Goal: Task Accomplishment & Management: Manage account settings

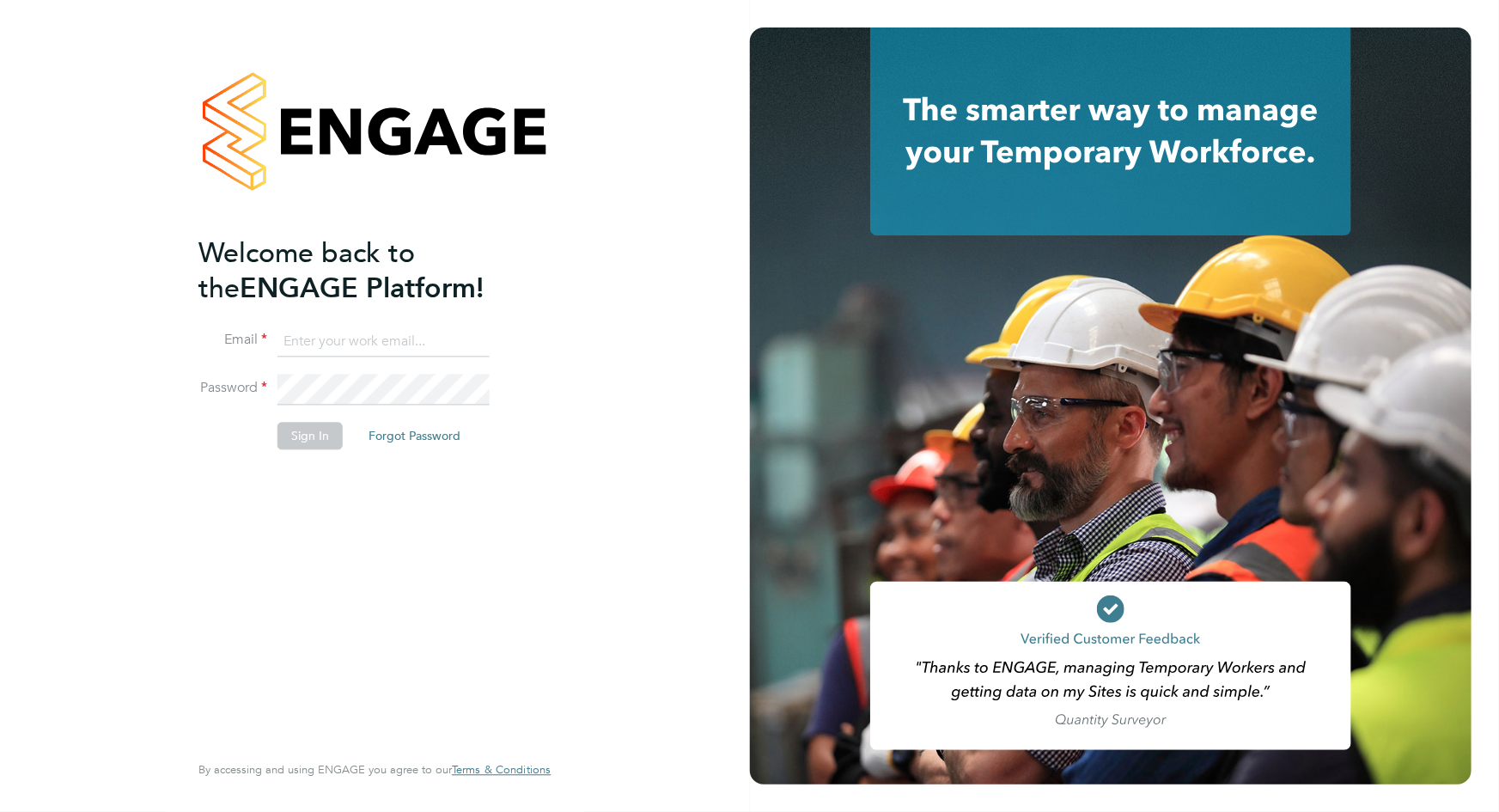
type input "[PERSON_NAME][EMAIL_ADDRESS][DOMAIN_NAME]"
click at [308, 433] on button "Sign In" at bounding box center [310, 435] width 65 height 28
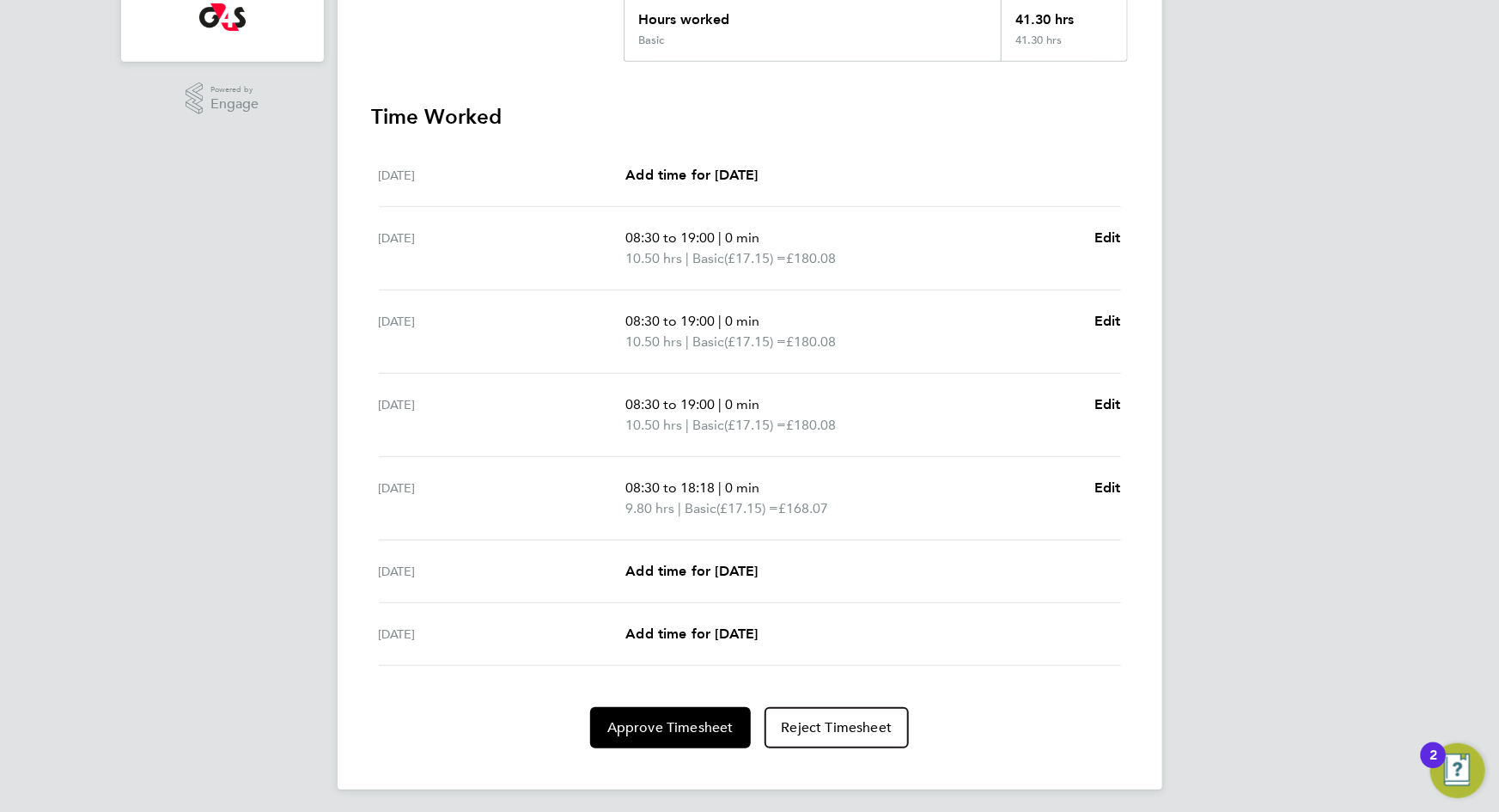
scroll to position [408, 0]
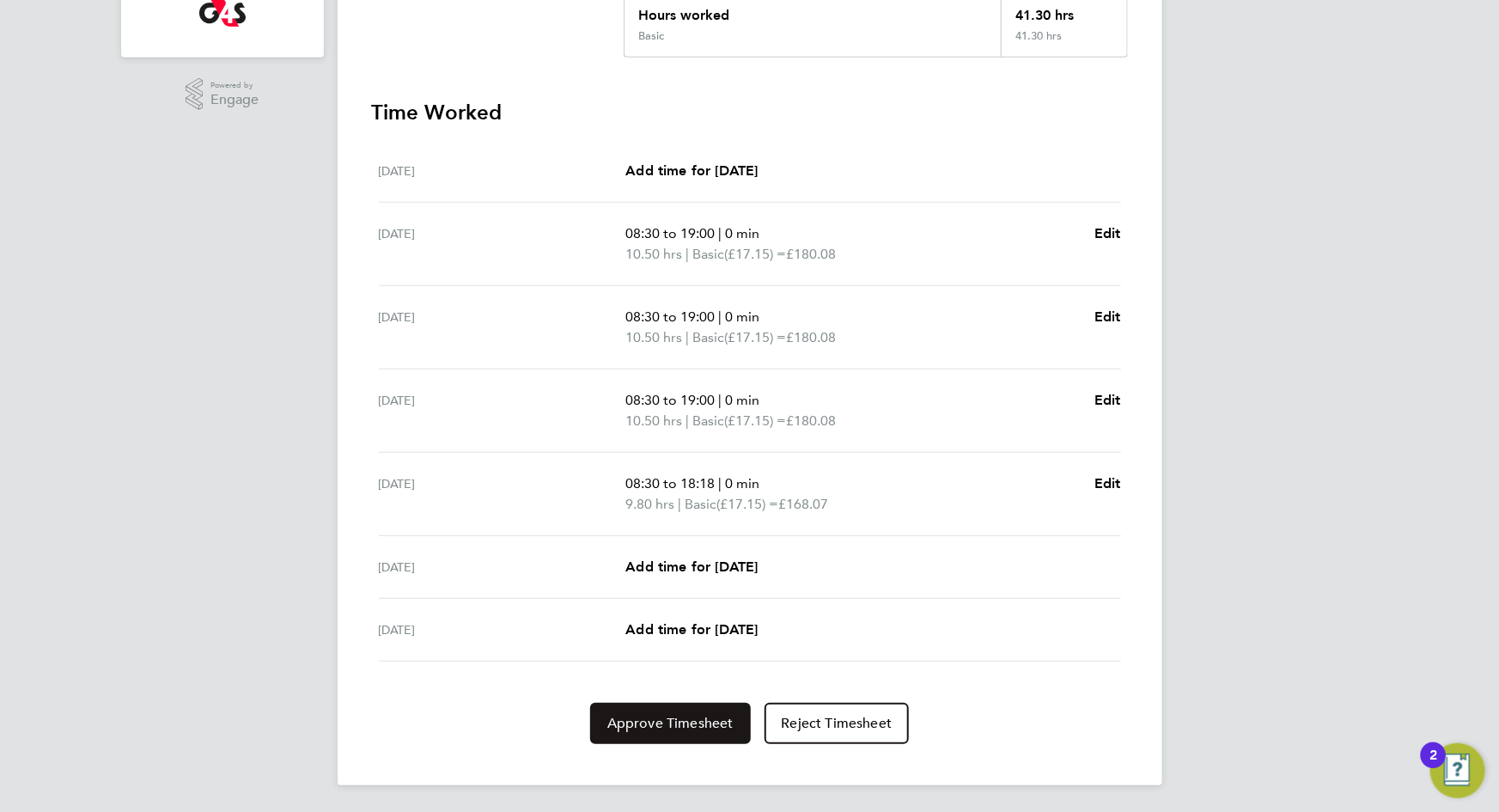
click at [649, 719] on span "Approve Timesheet" at bounding box center [670, 723] width 126 height 17
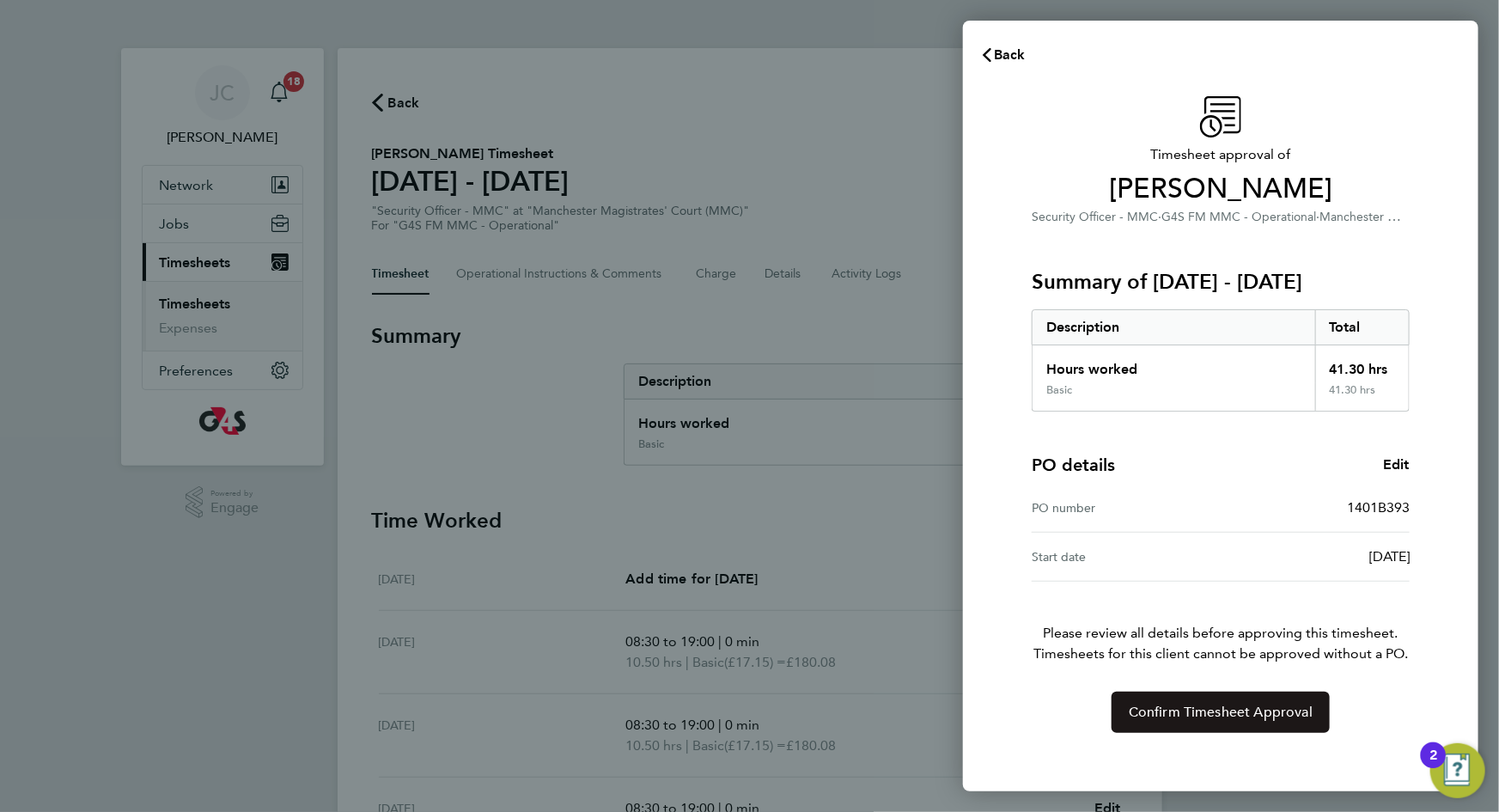
click at [1153, 704] on span "Confirm Timesheet Approval" at bounding box center [1220, 712] width 184 height 17
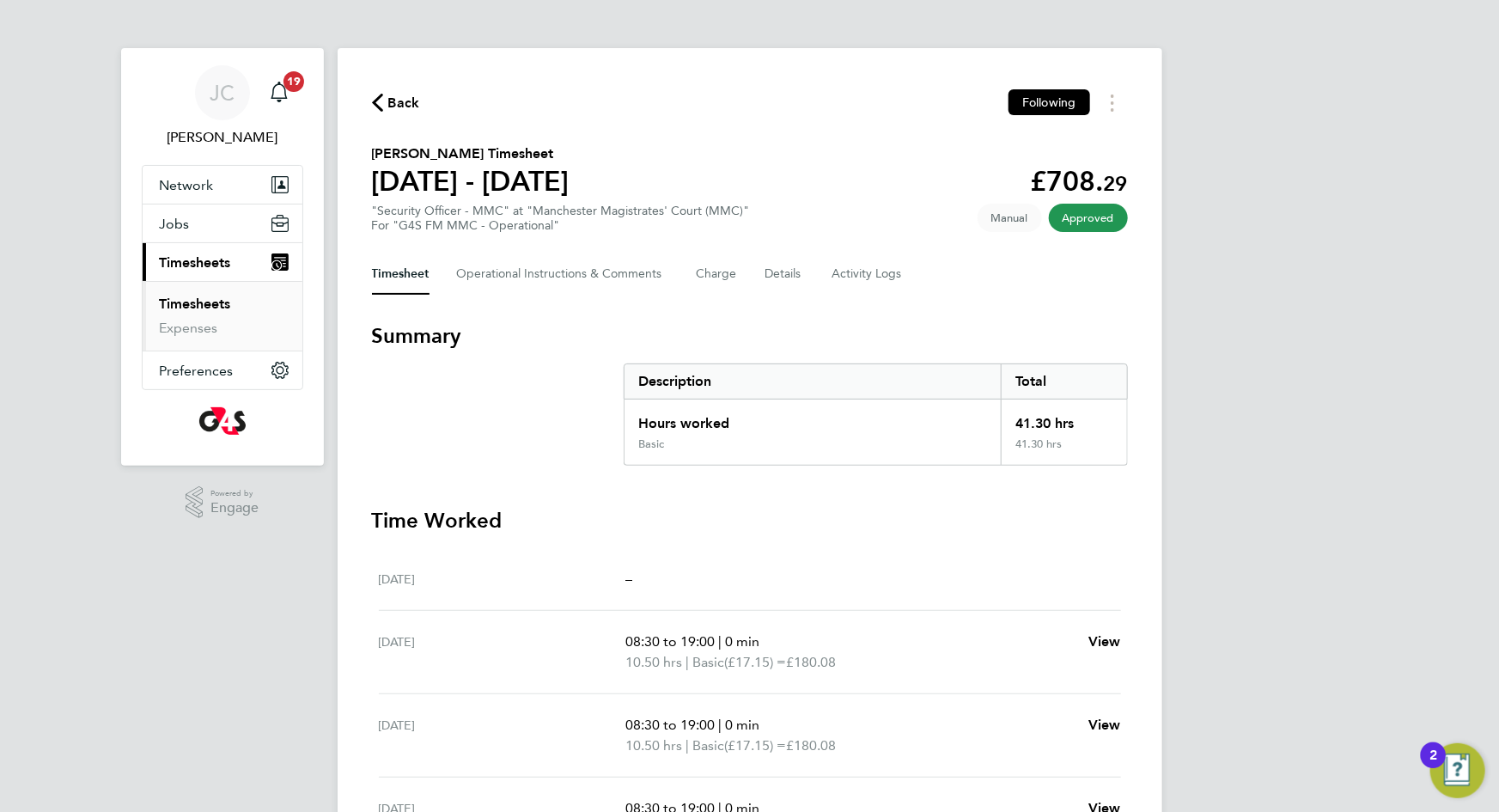
click at [412, 103] on span "Back" at bounding box center [404, 102] width 32 height 20
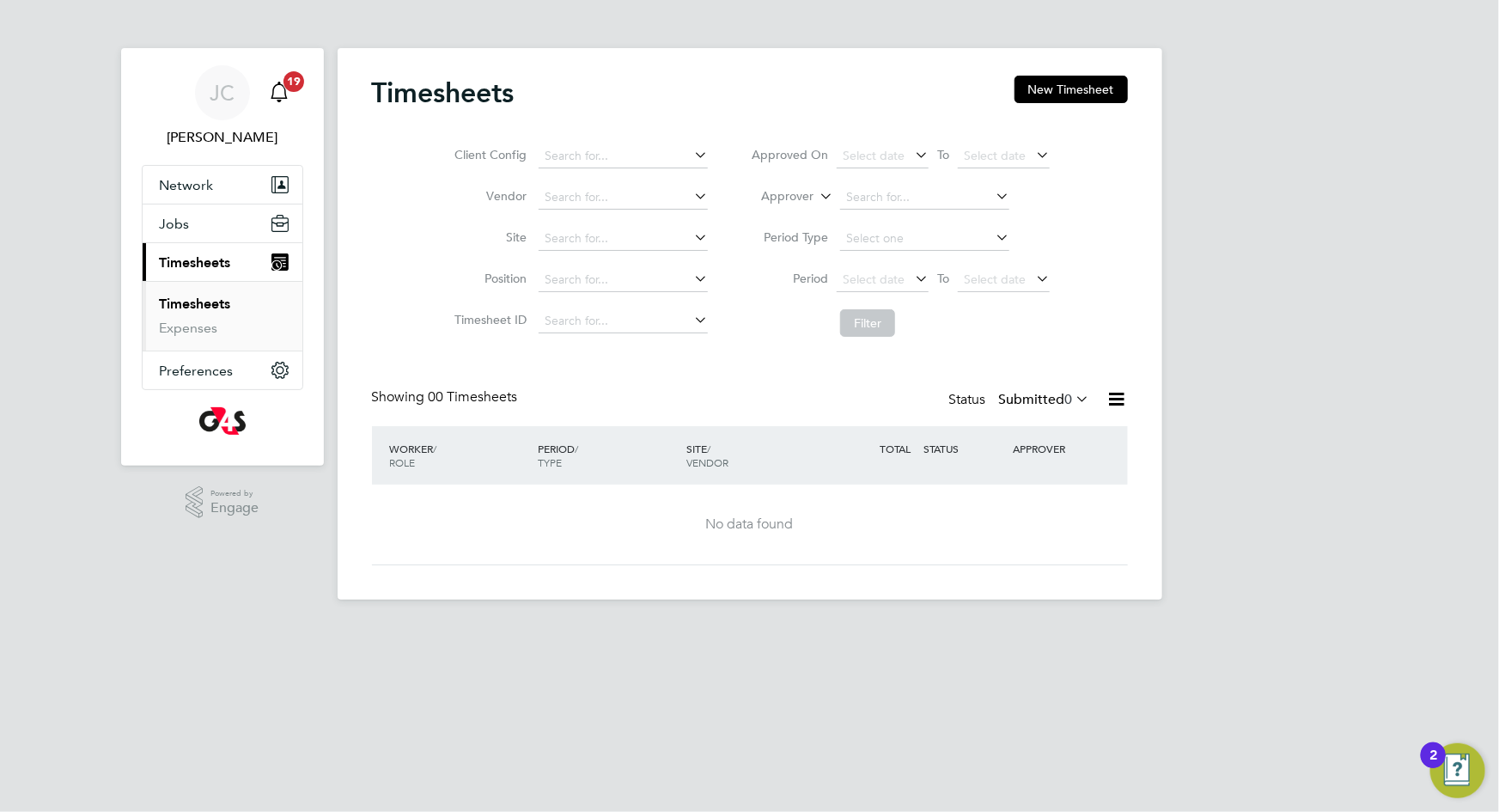
click at [297, 79] on span "19" at bounding box center [293, 81] width 20 height 20
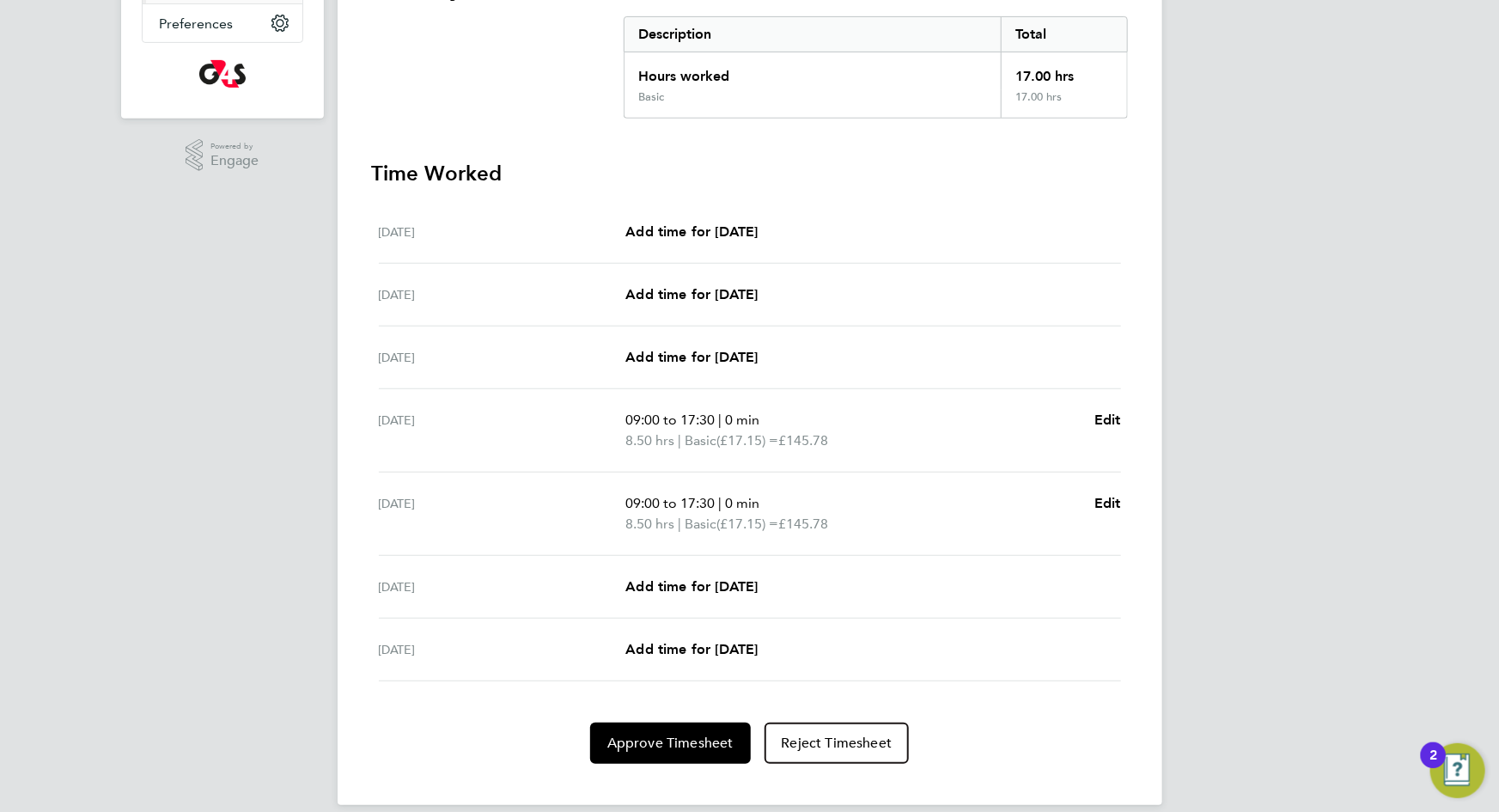
scroll to position [367, 0]
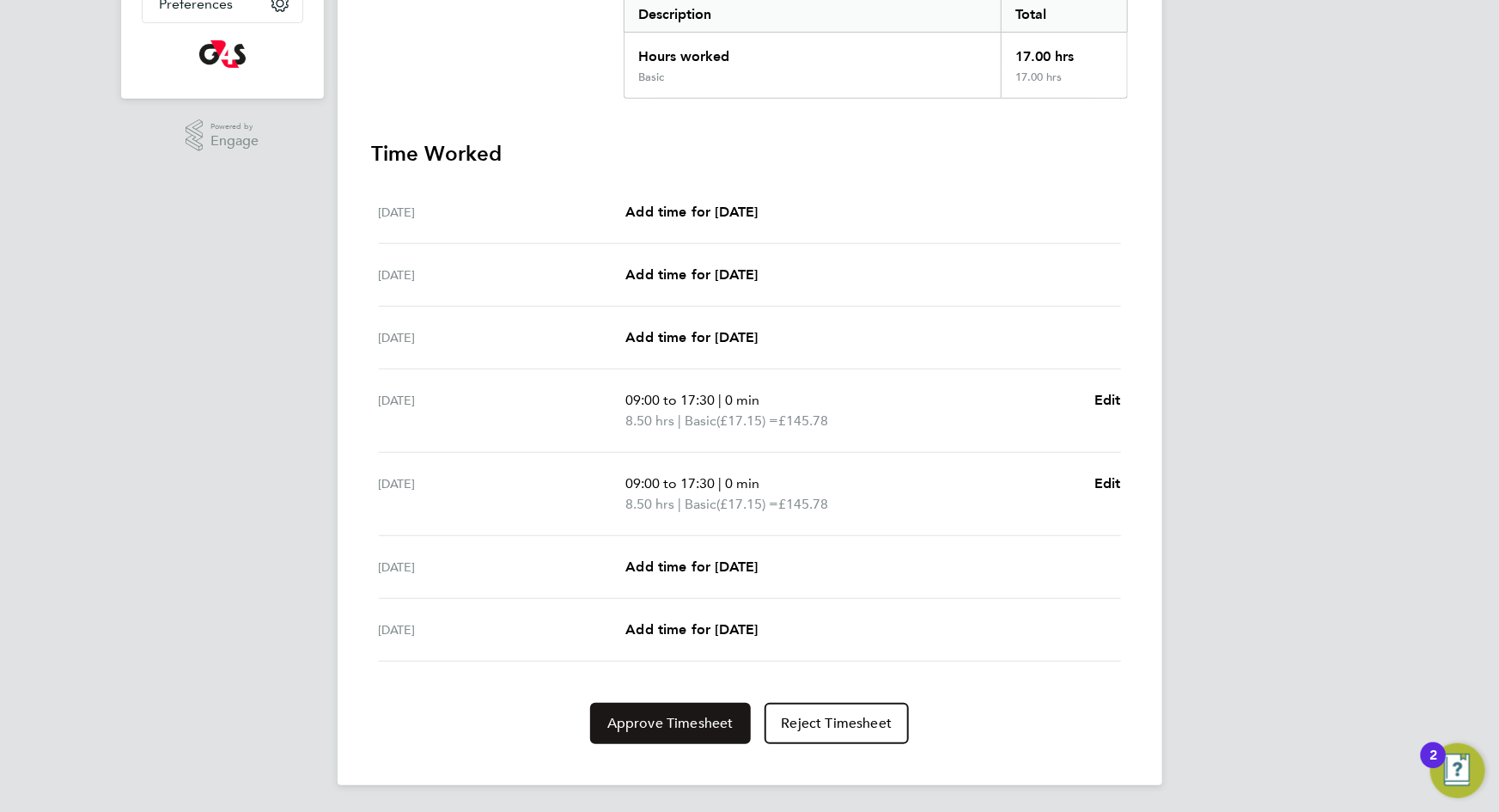
click at [696, 730] on button "Approve Timesheet" at bounding box center [670, 723] width 161 height 41
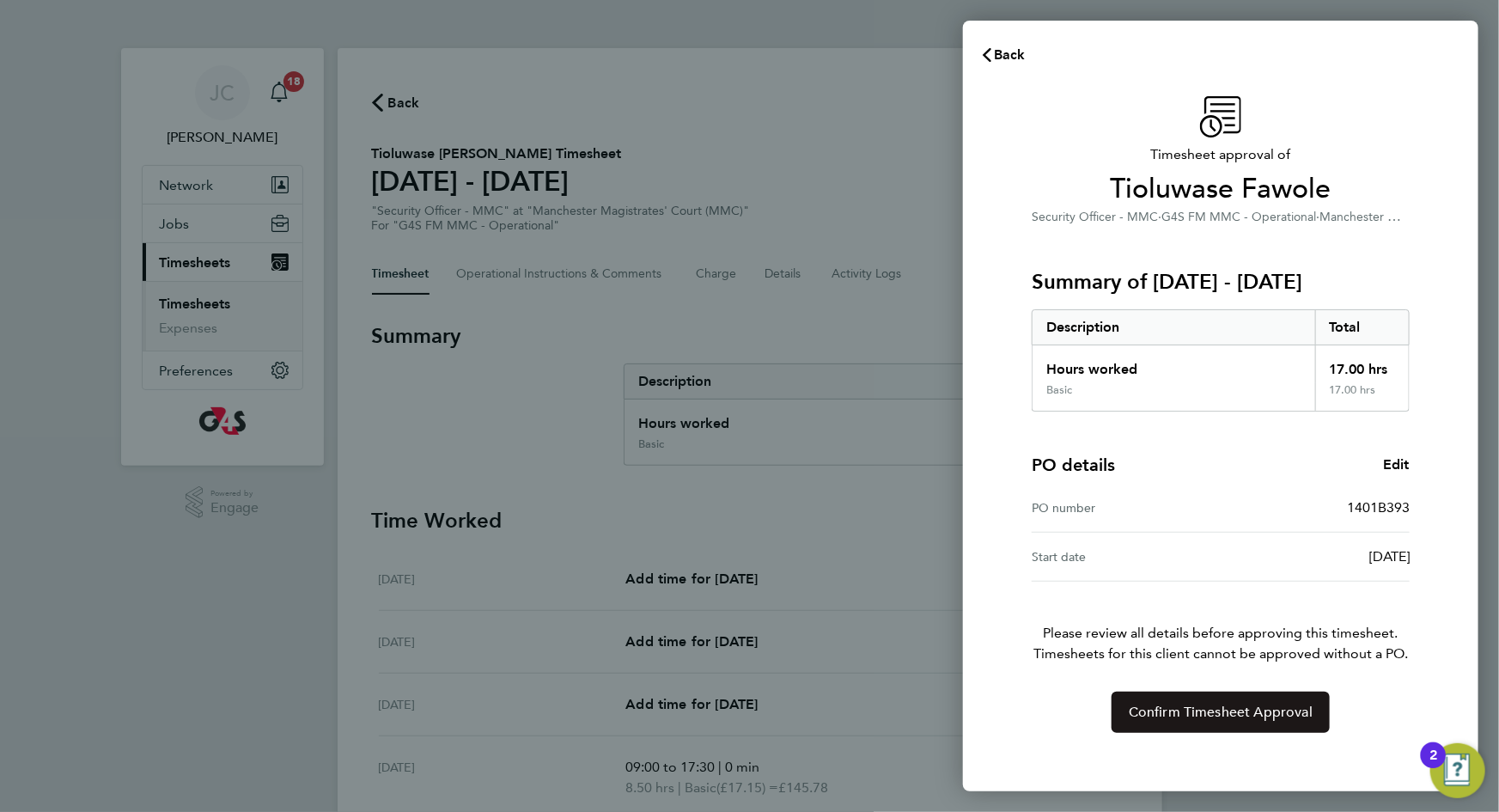
click at [1161, 700] on button "Confirm Timesheet Approval" at bounding box center [1220, 712] width 218 height 41
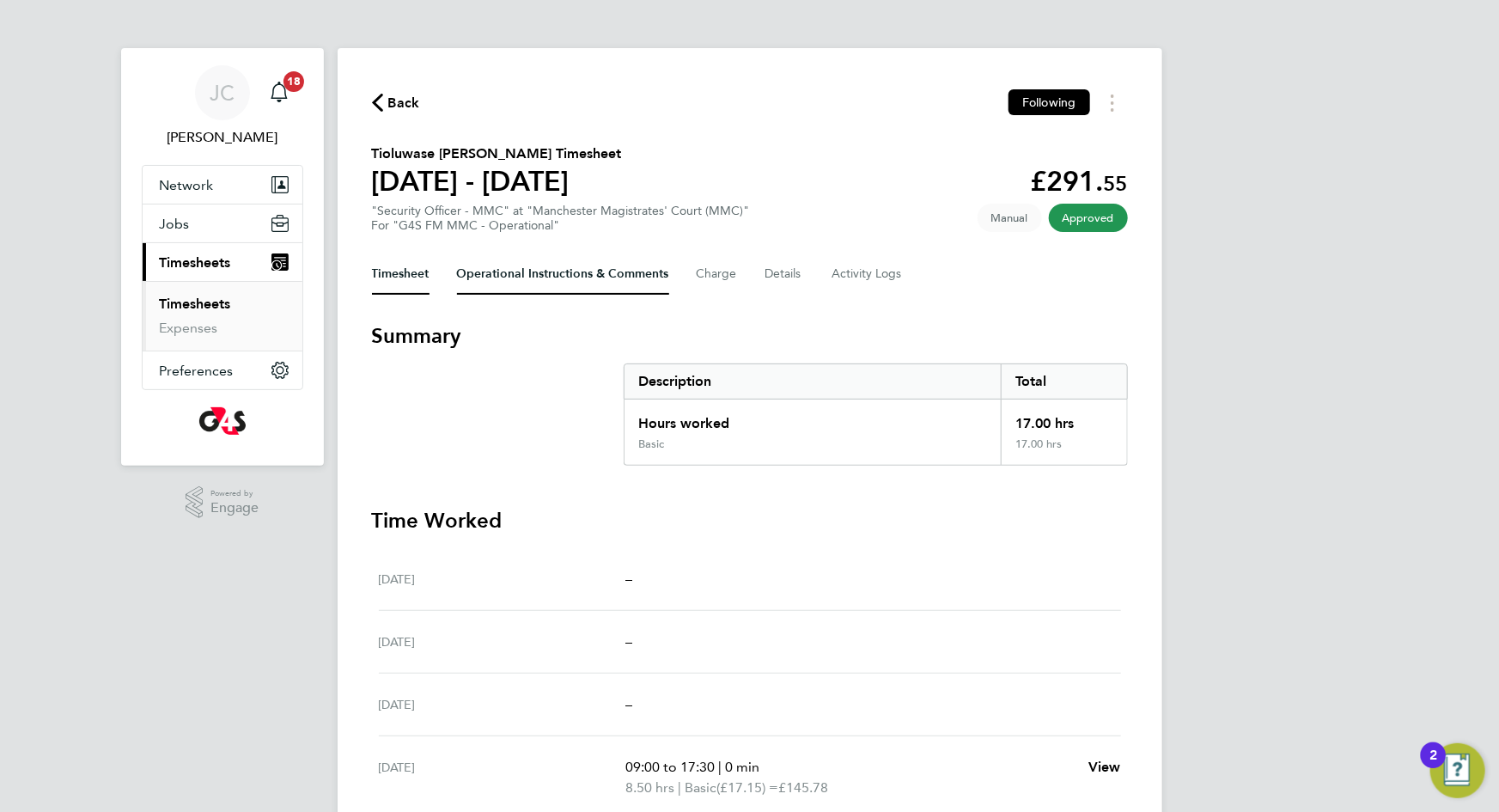
click at [589, 265] on Comments-tab "Operational Instructions & Comments" at bounding box center [563, 273] width 213 height 41
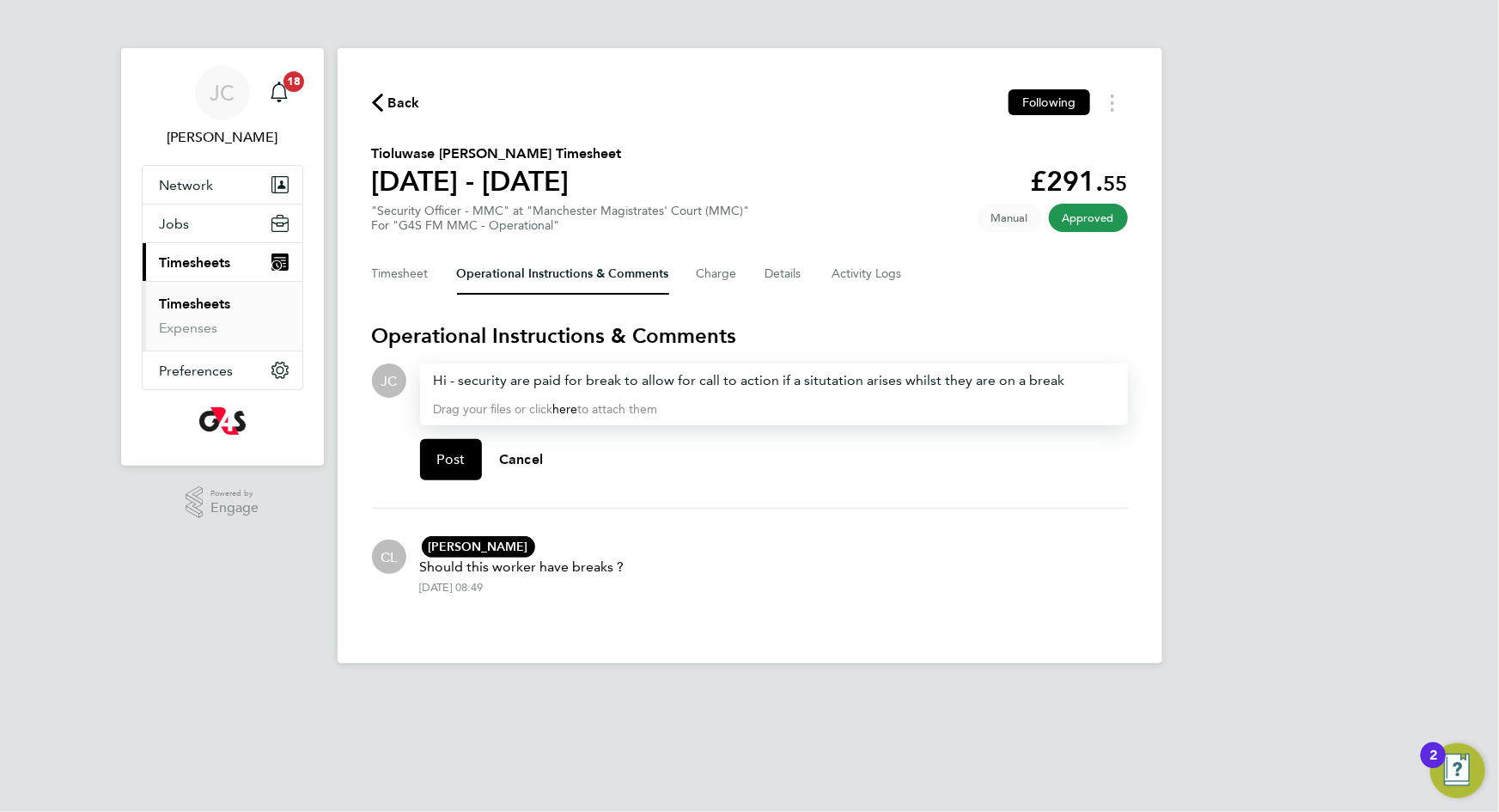
click at [618, 381] on div "Hi - security are paid for break to allow for call to action if a situtation ar…" at bounding box center [774, 380] width 680 height 20
click at [702, 407] on p "Drag your files or click here to attach them" at bounding box center [774, 410] width 680 height 17
click at [453, 470] on button "Post" at bounding box center [451, 459] width 63 height 41
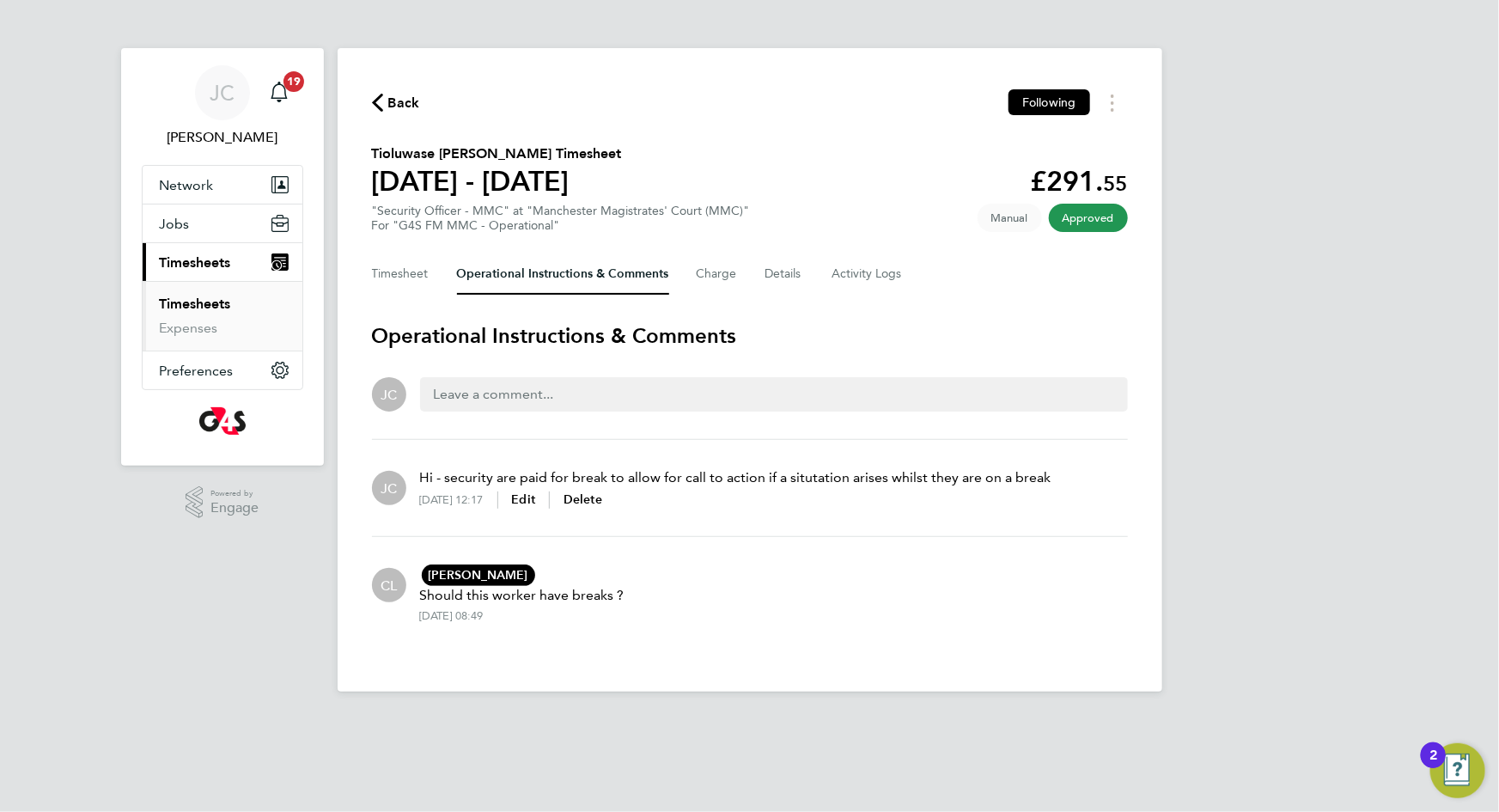
click at [395, 94] on span "Back" at bounding box center [404, 102] width 32 height 20
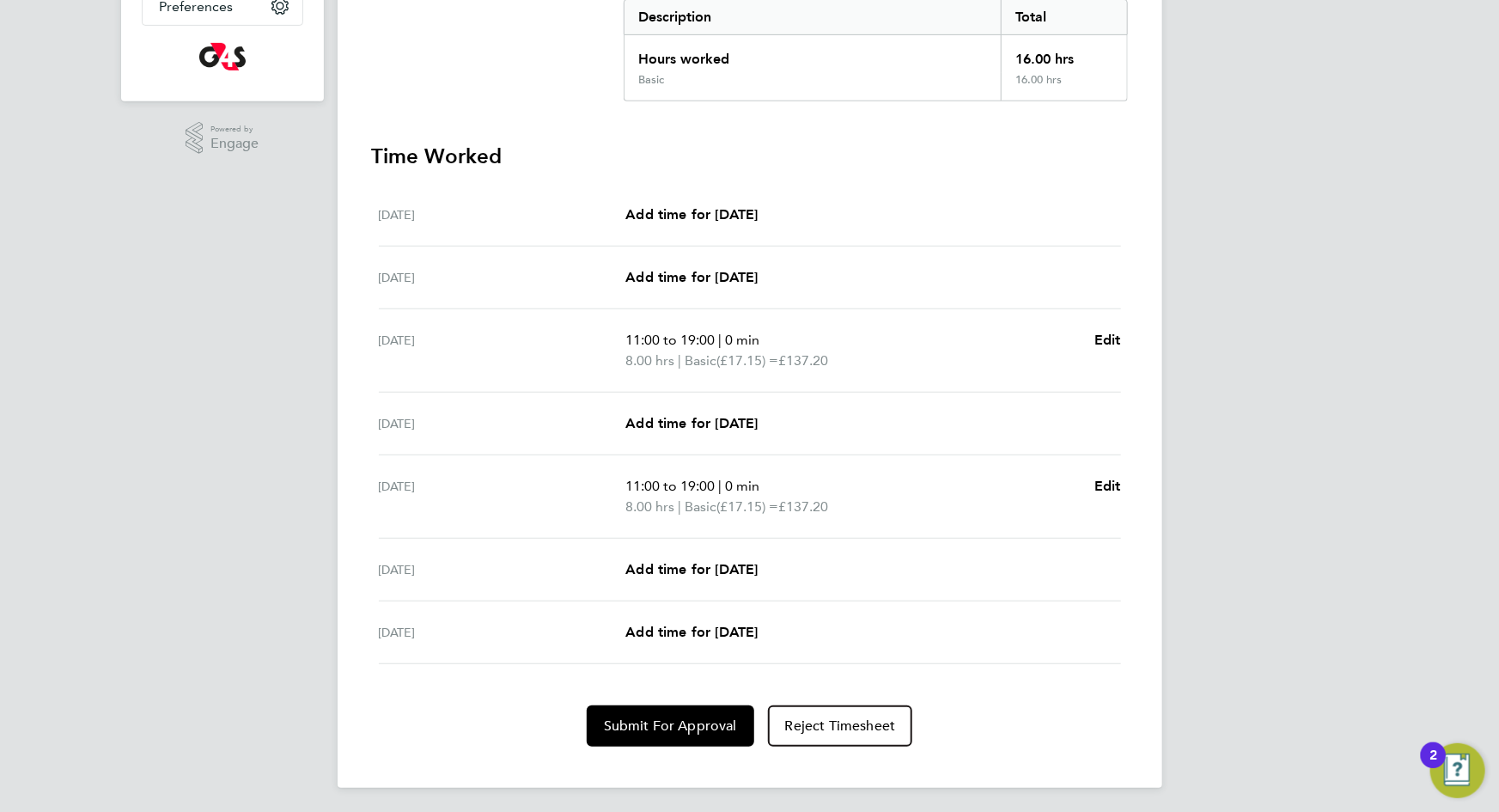
scroll to position [367, 0]
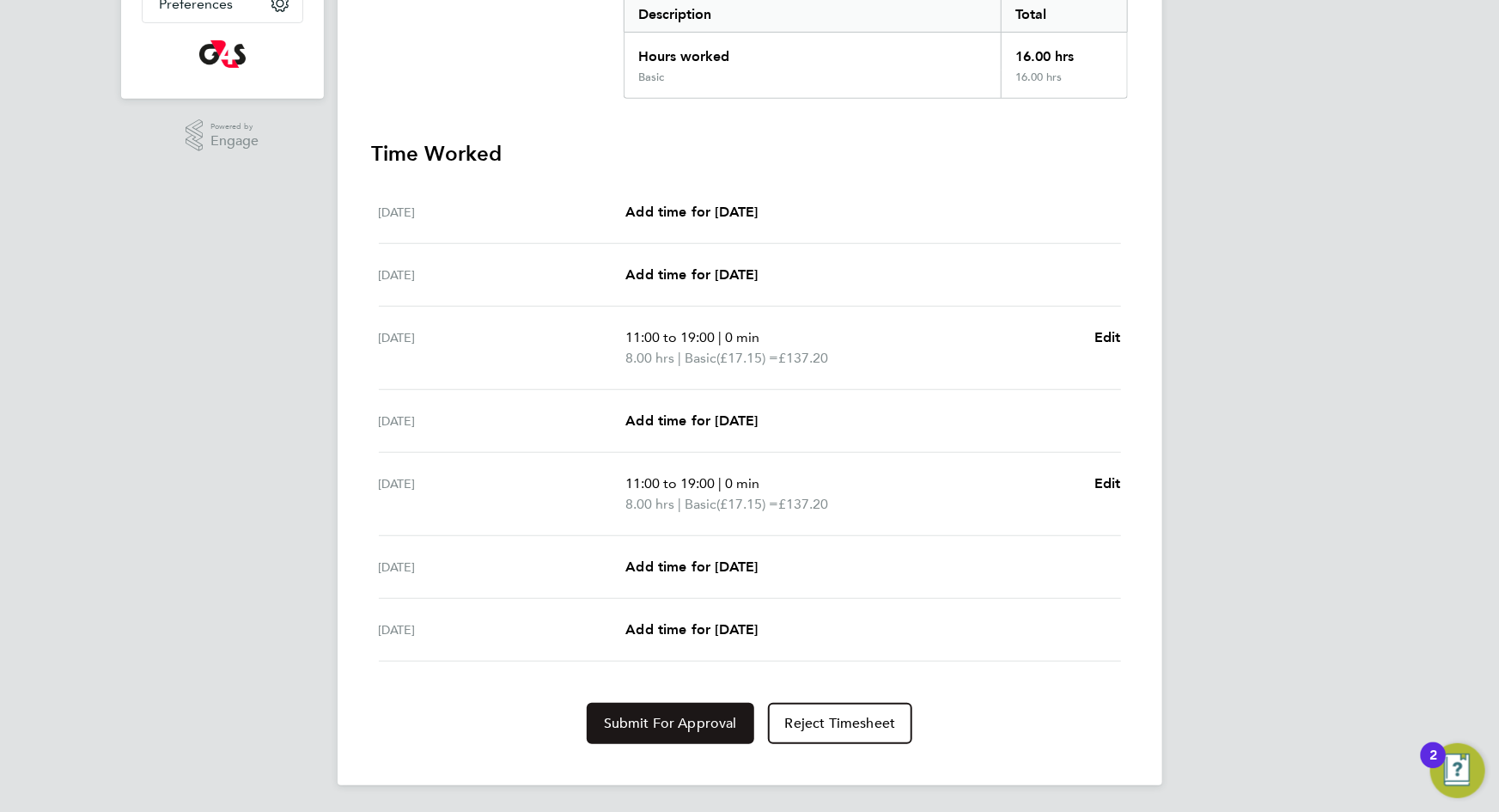
click at [650, 725] on span "Submit For Approval" at bounding box center [671, 723] width 133 height 17
click at [650, 725] on span "Approve Timesheet" at bounding box center [670, 723] width 126 height 17
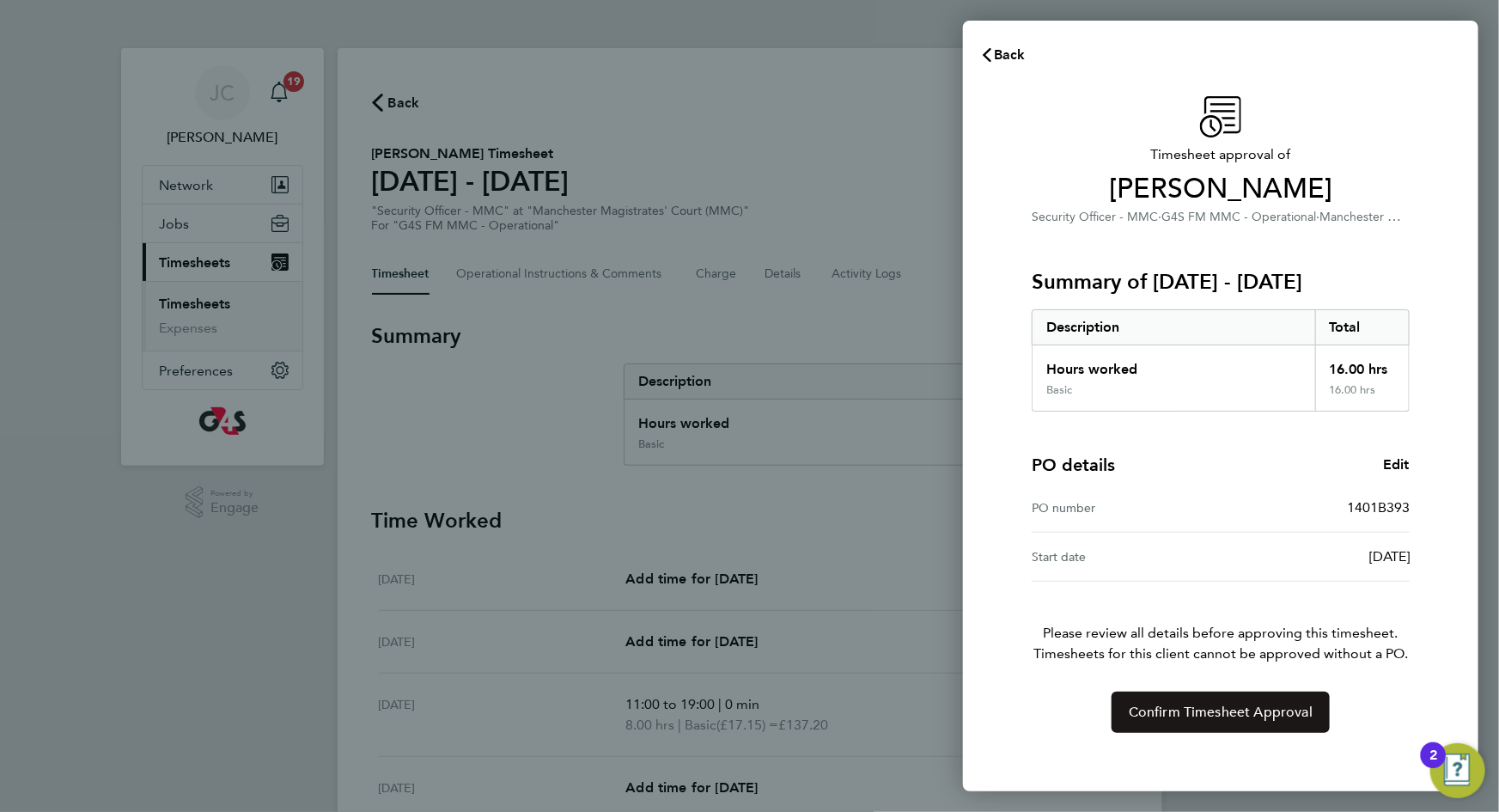
click at [1157, 710] on span "Confirm Timesheet Approval" at bounding box center [1220, 712] width 184 height 17
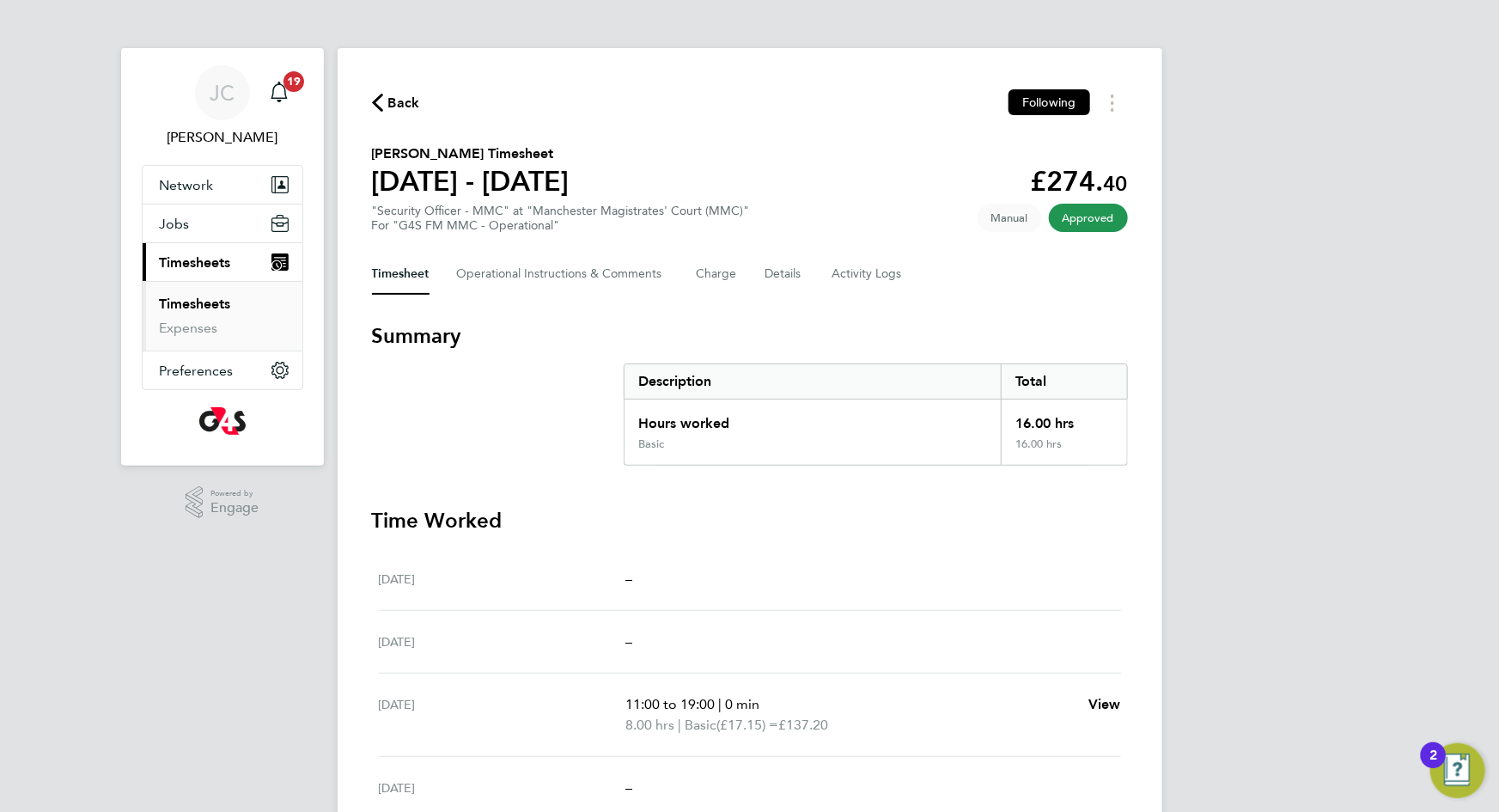
click at [411, 101] on span "Back" at bounding box center [404, 102] width 32 height 20
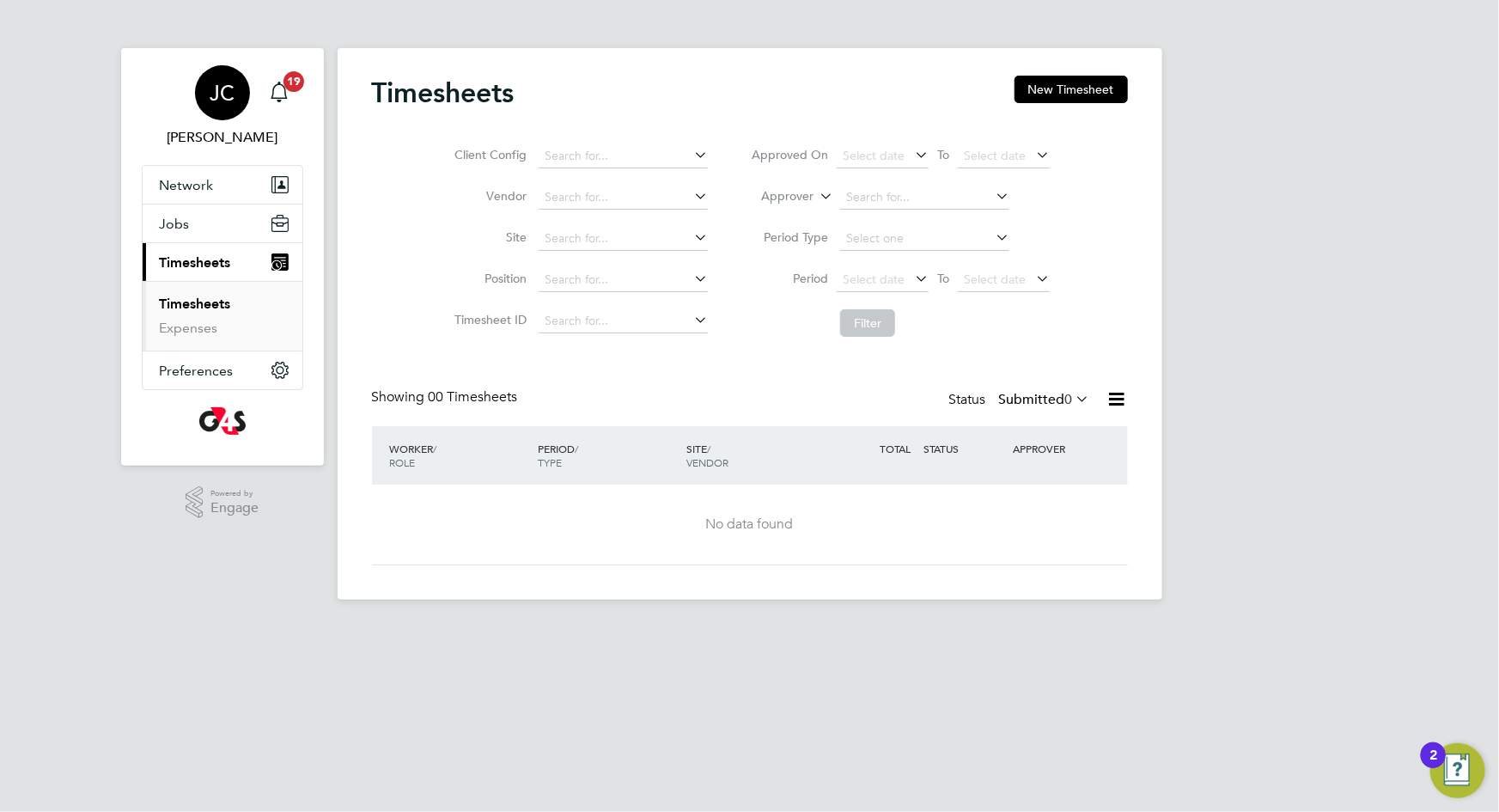
click at [221, 100] on span "JC" at bounding box center [222, 92] width 25 height 22
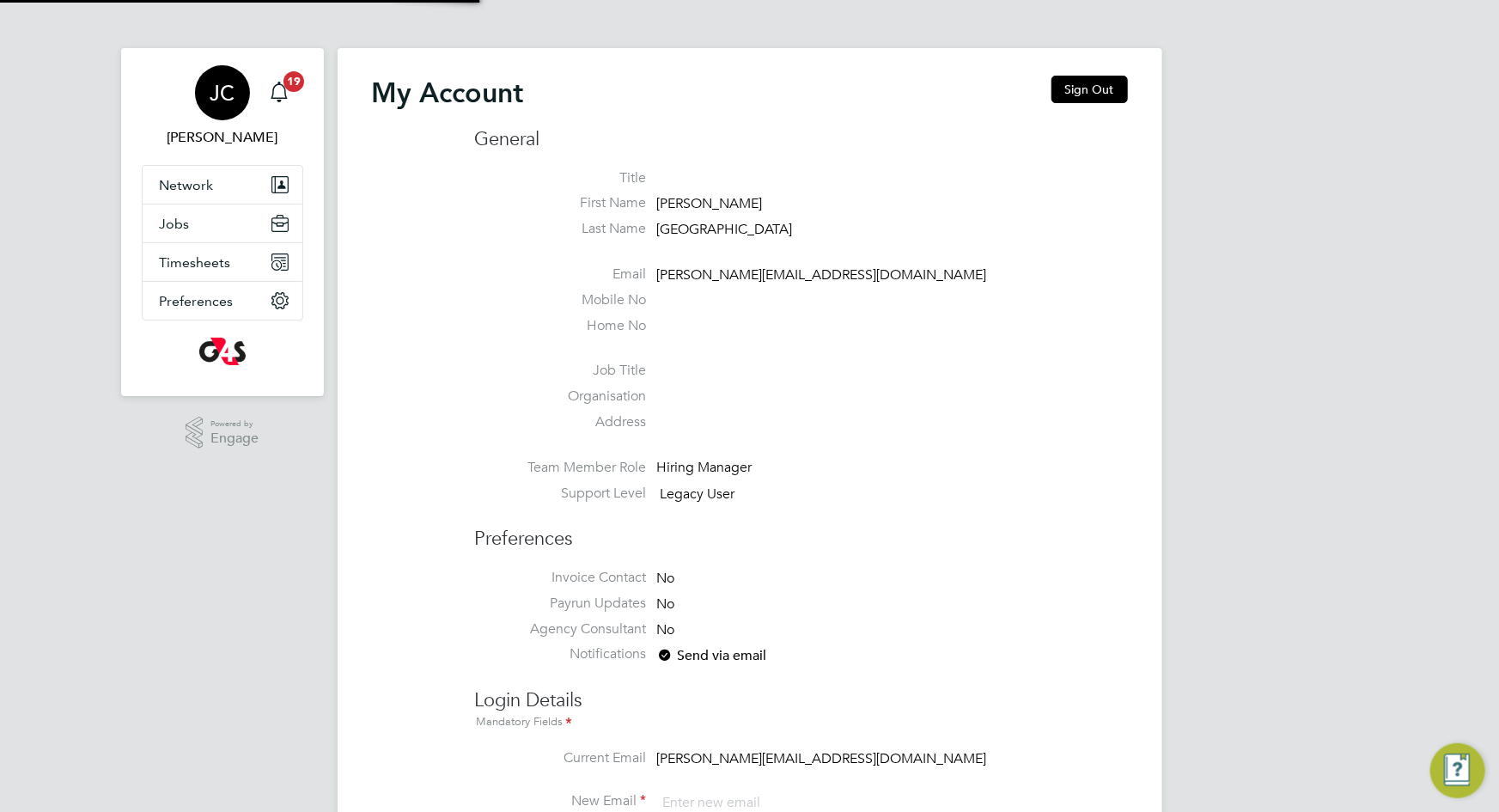
type input "[PERSON_NAME][EMAIL_ADDRESS][DOMAIN_NAME]"
click at [291, 85] on span "19" at bounding box center [293, 81] width 20 height 20
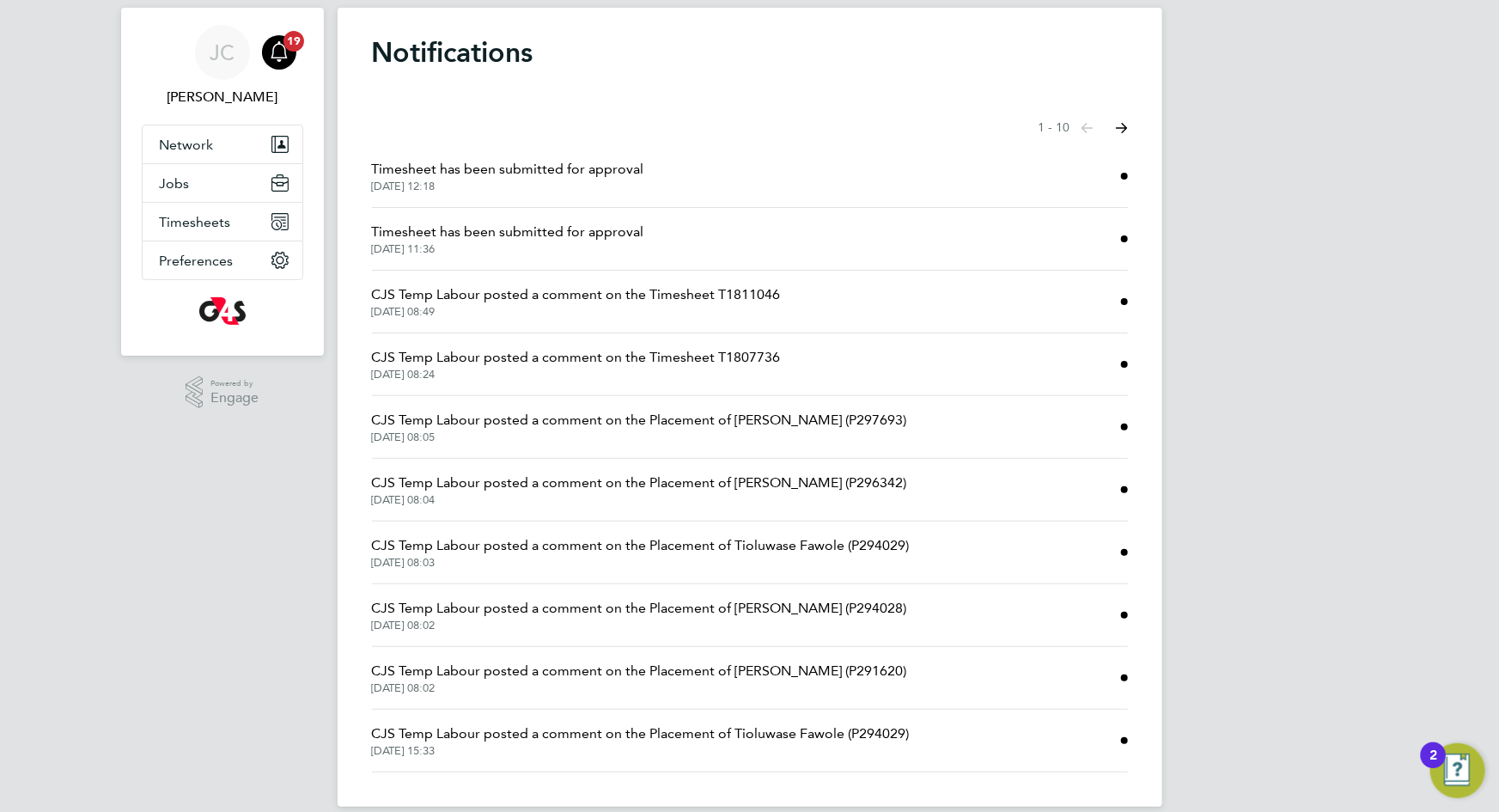
scroll to position [62, 0]
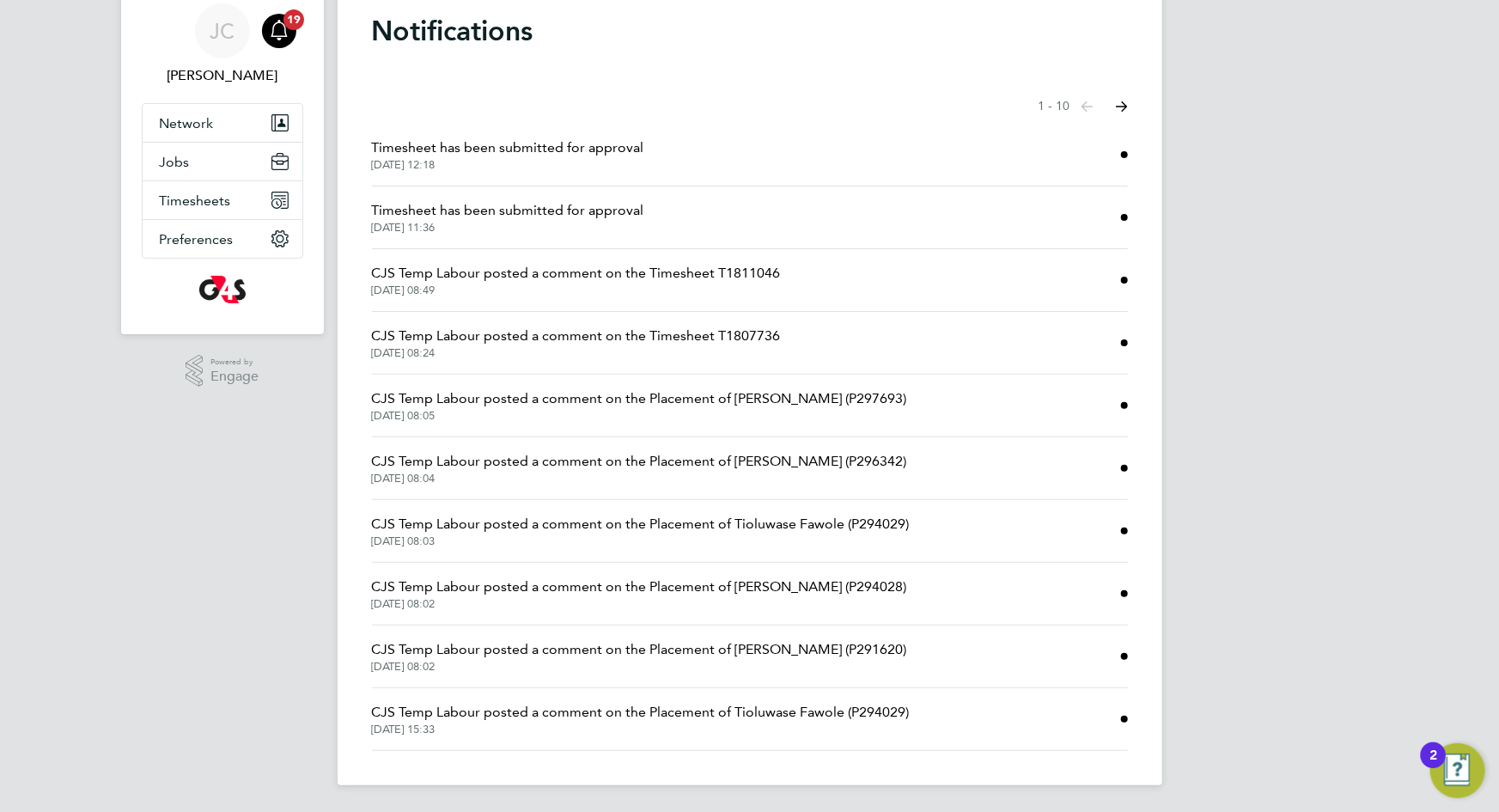
click at [745, 394] on span "CJS Temp Labour posted a comment on the Placement of Kalu Okorie (P297693)" at bounding box center [640, 398] width 535 height 20
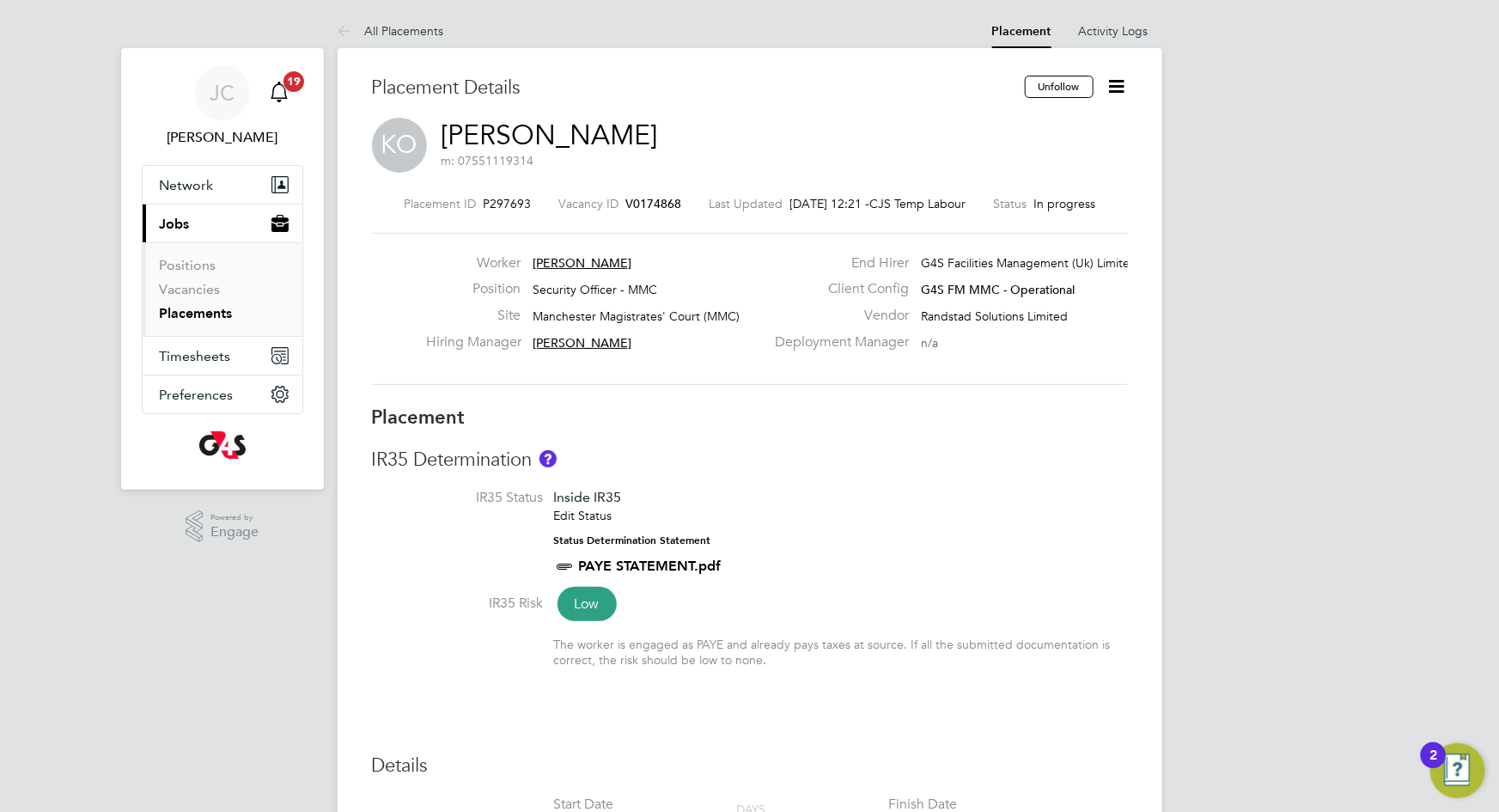
click at [284, 95] on icon "Main navigation" at bounding box center [278, 91] width 20 height 20
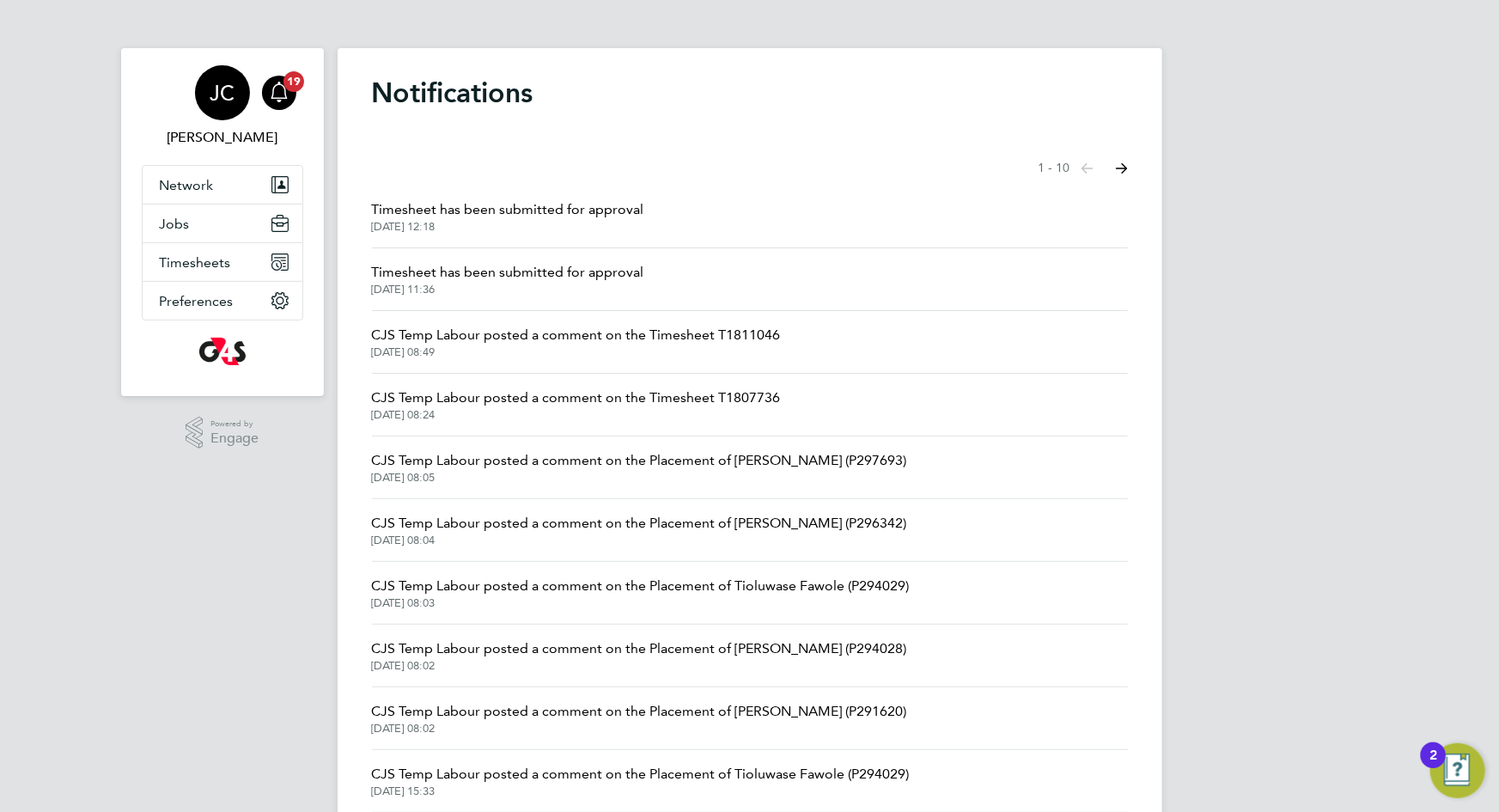
click at [212, 89] on span "JC" at bounding box center [222, 92] width 25 height 22
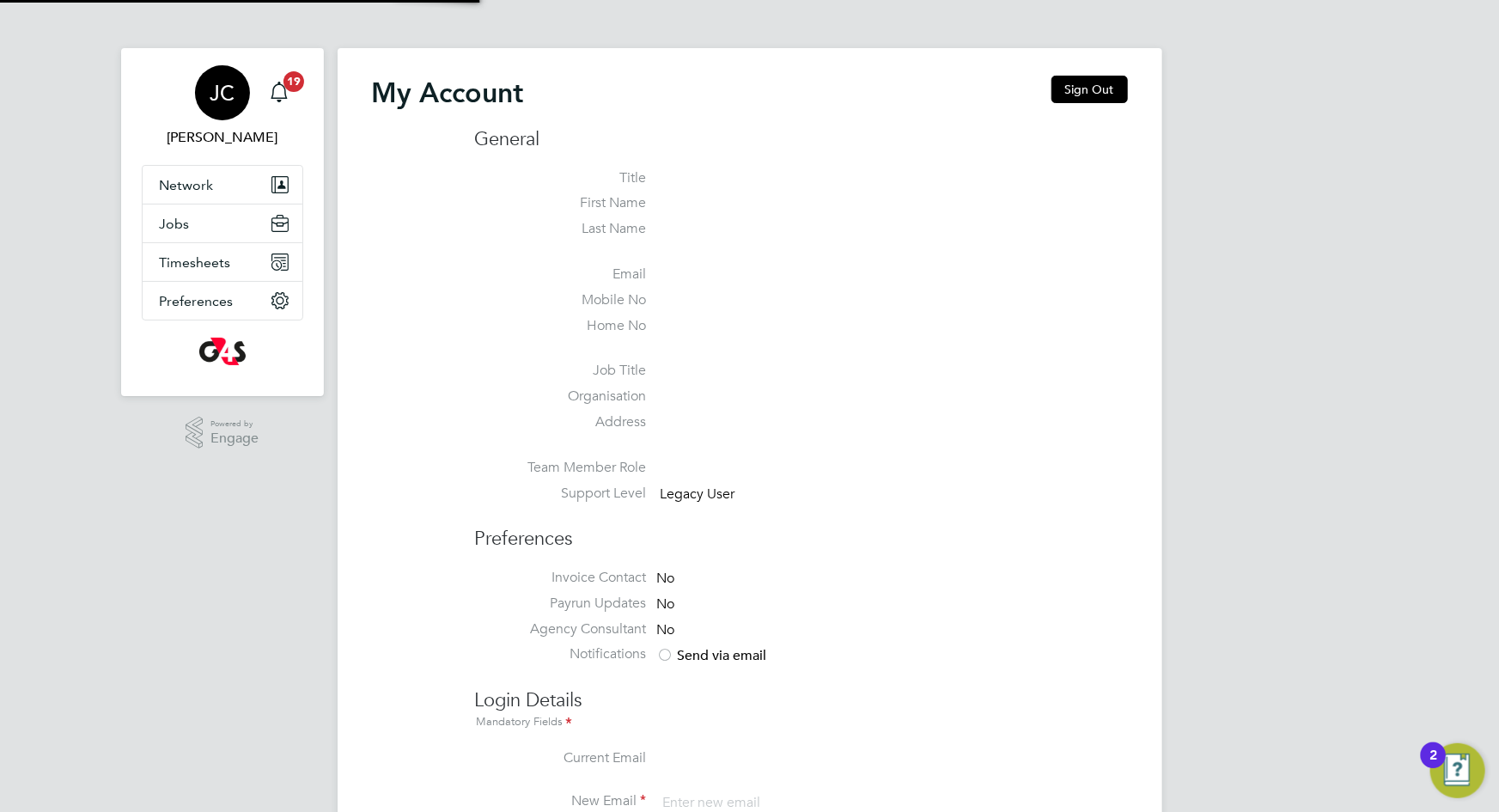
type input "[PERSON_NAME][EMAIL_ADDRESS][DOMAIN_NAME]"
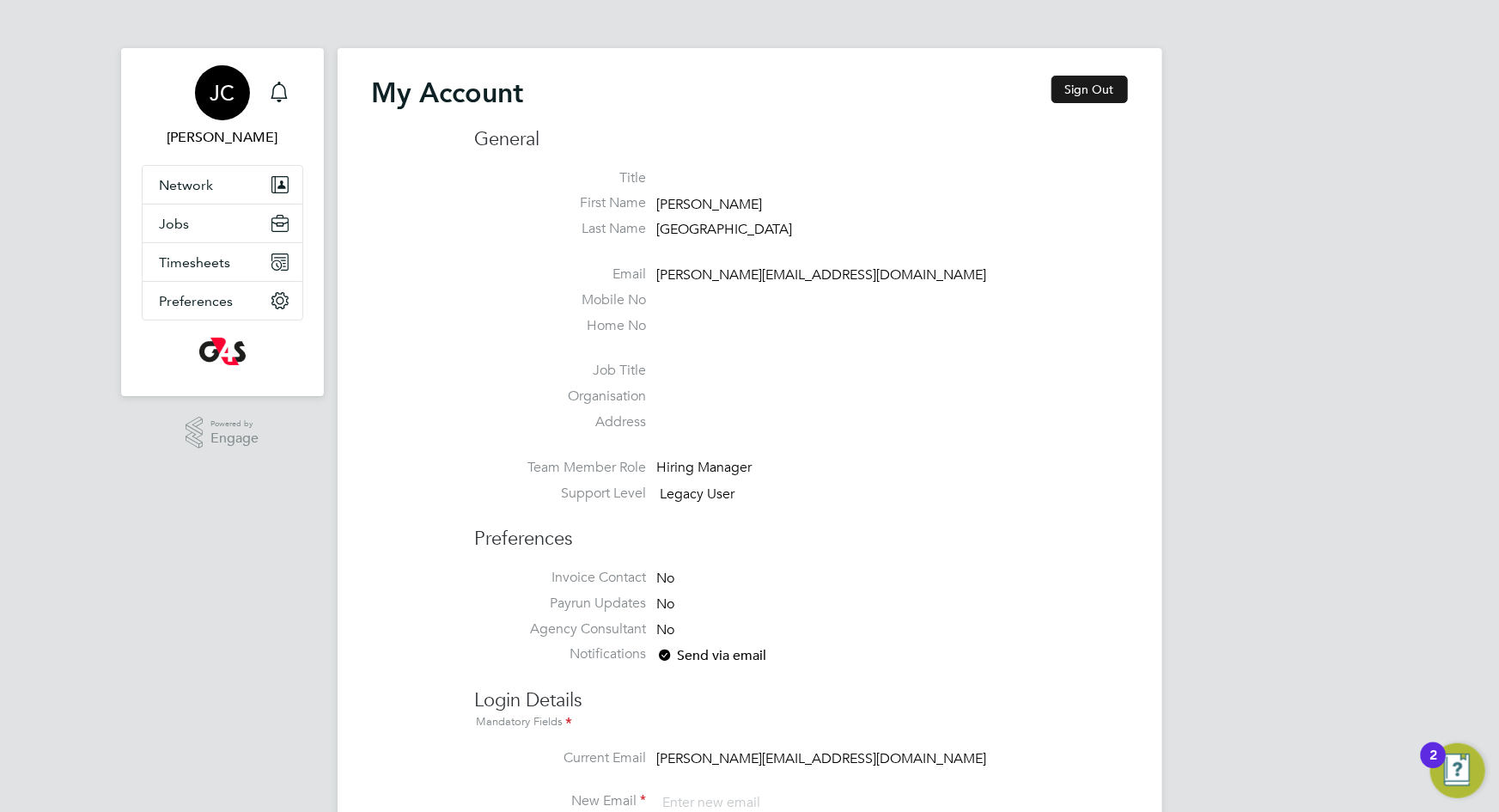
click at [1086, 89] on button "Sign Out" at bounding box center [1089, 89] width 76 height 28
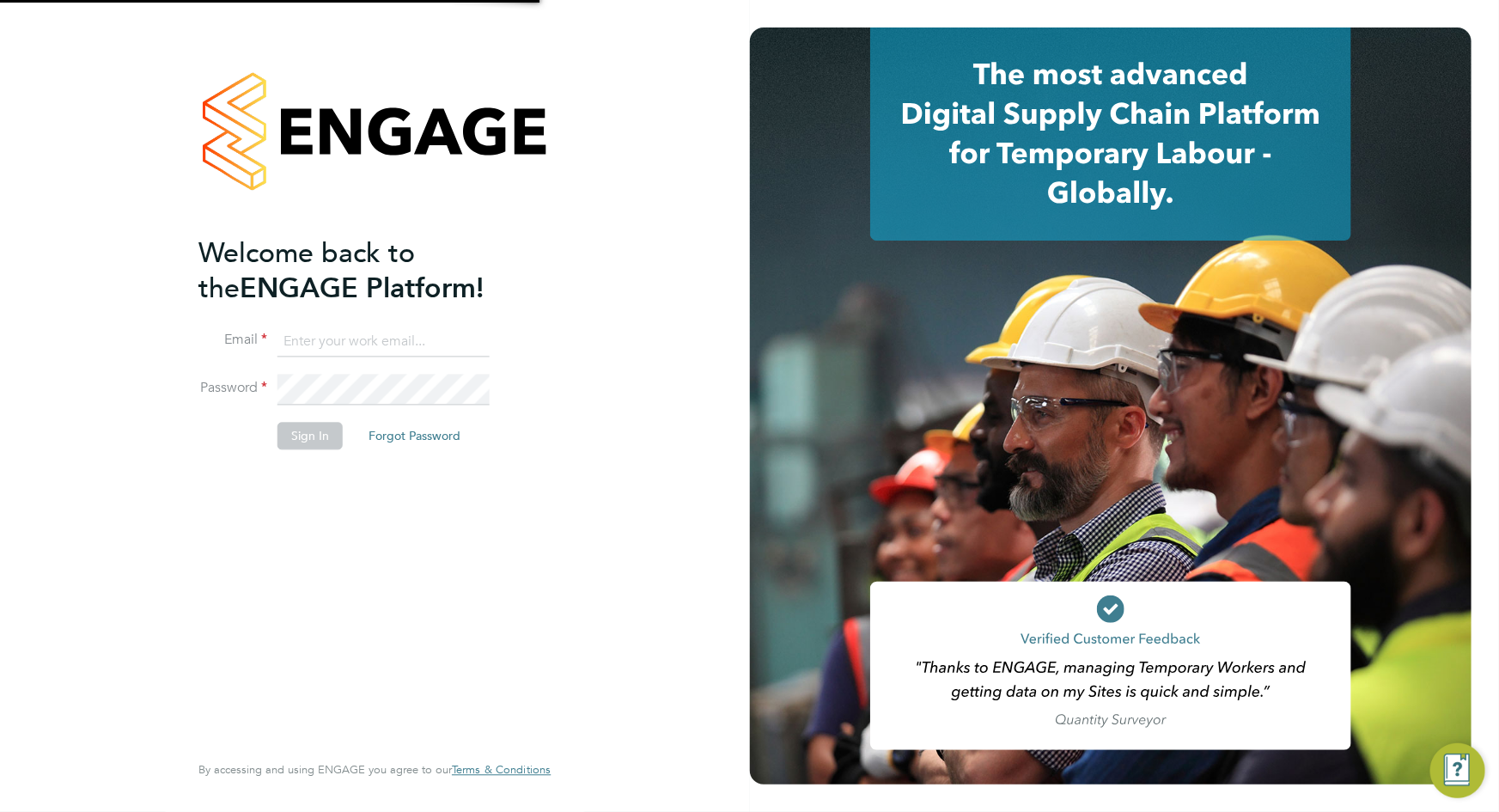
type input "[PERSON_NAME][EMAIL_ADDRESS][DOMAIN_NAME]"
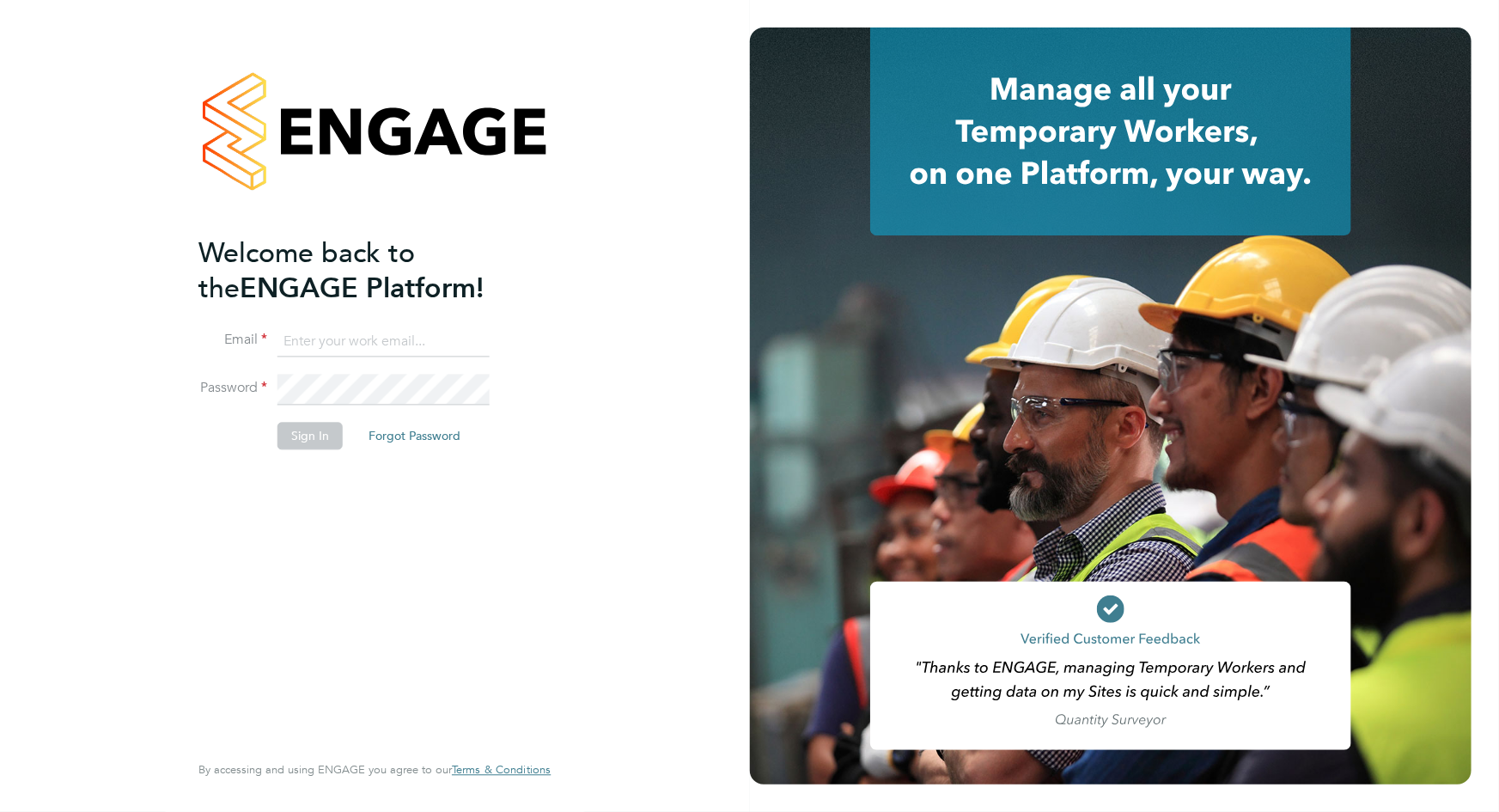
type input "[PERSON_NAME][EMAIL_ADDRESS][DOMAIN_NAME]"
click at [306, 439] on button "Sign In" at bounding box center [310, 435] width 65 height 28
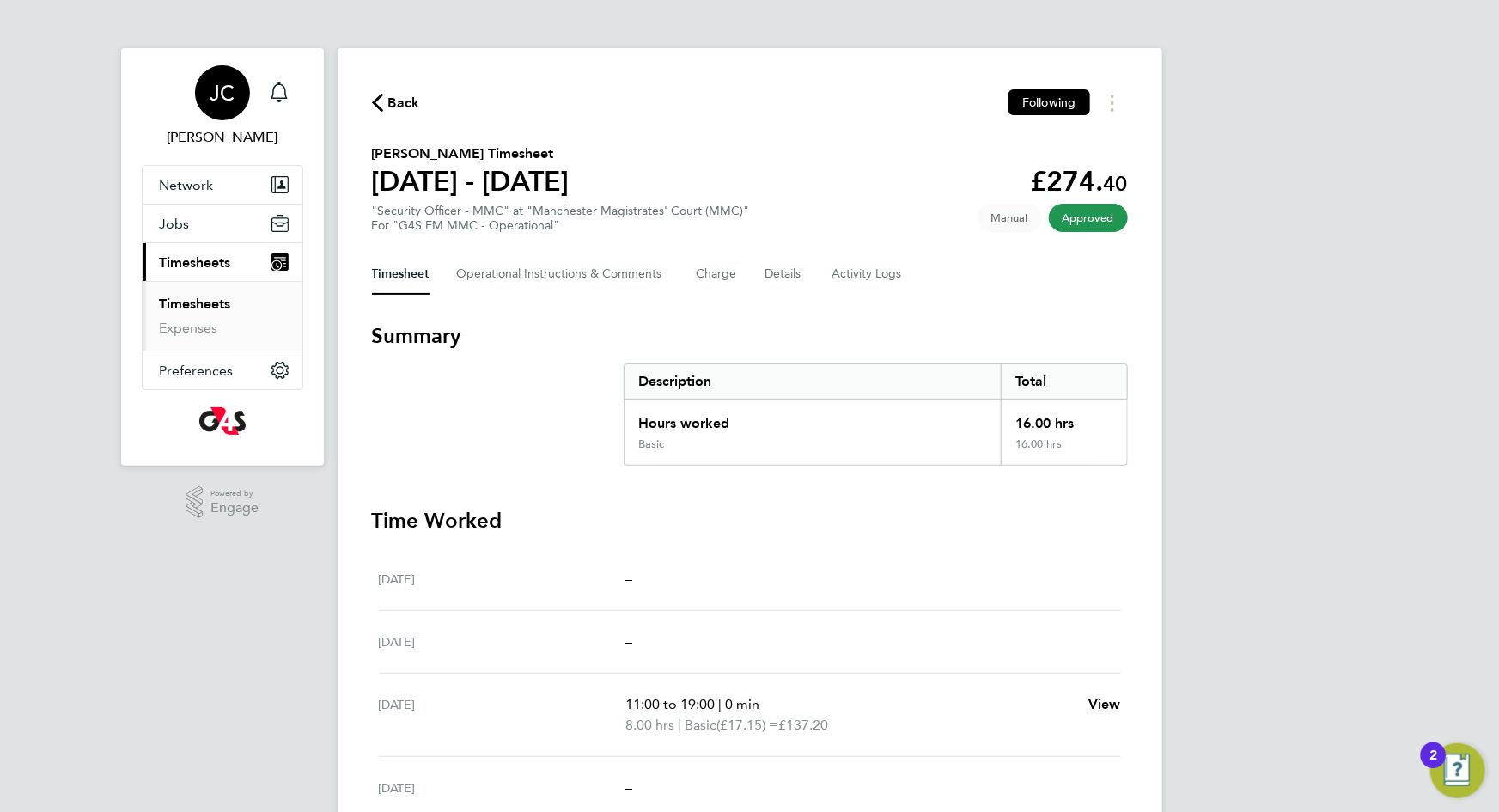
click at [217, 92] on span "JC" at bounding box center [222, 92] width 25 height 22
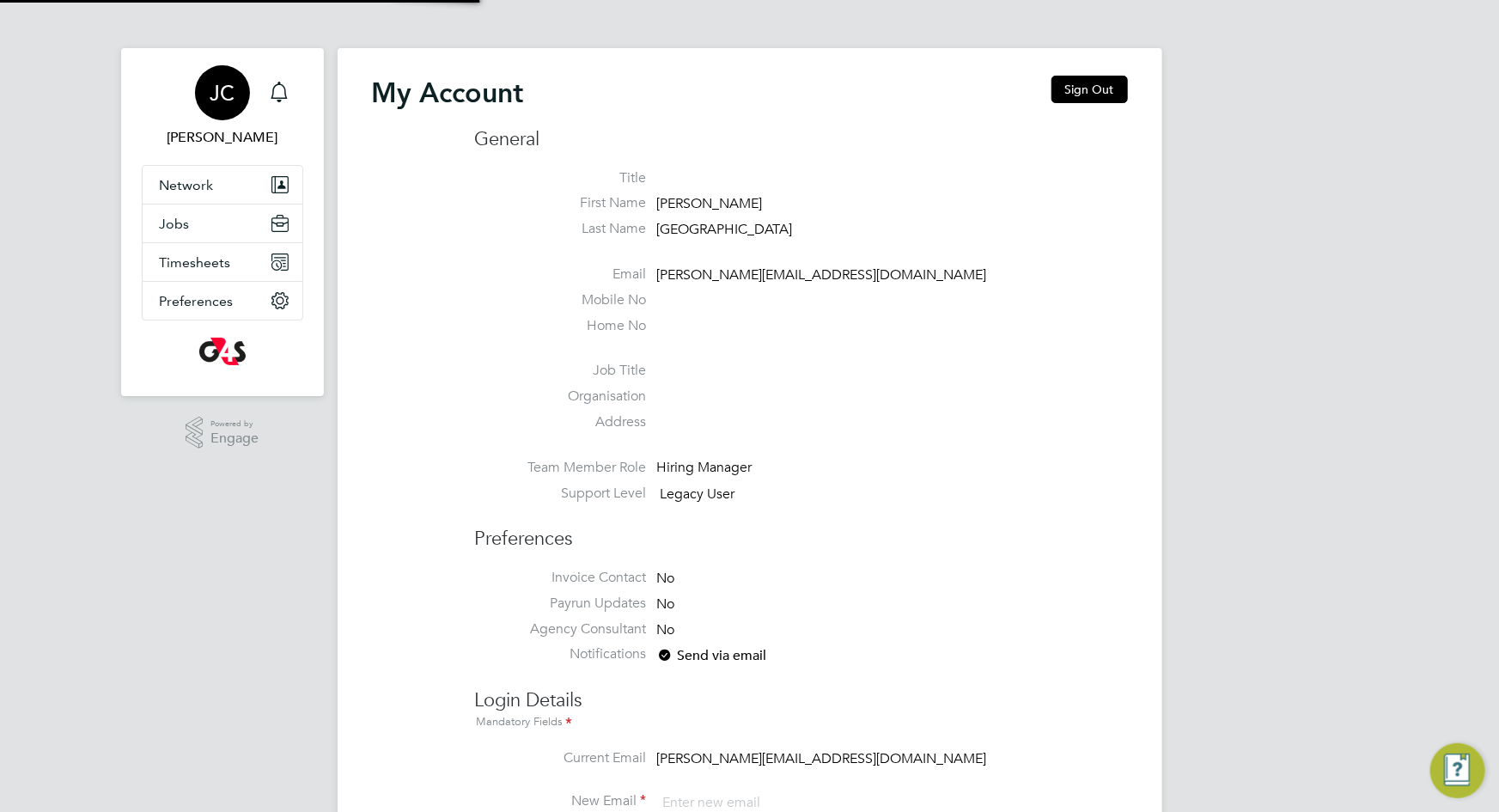
type input "[PERSON_NAME][EMAIL_ADDRESS][DOMAIN_NAME]"
click at [1076, 89] on button "Sign Out" at bounding box center [1089, 89] width 76 height 28
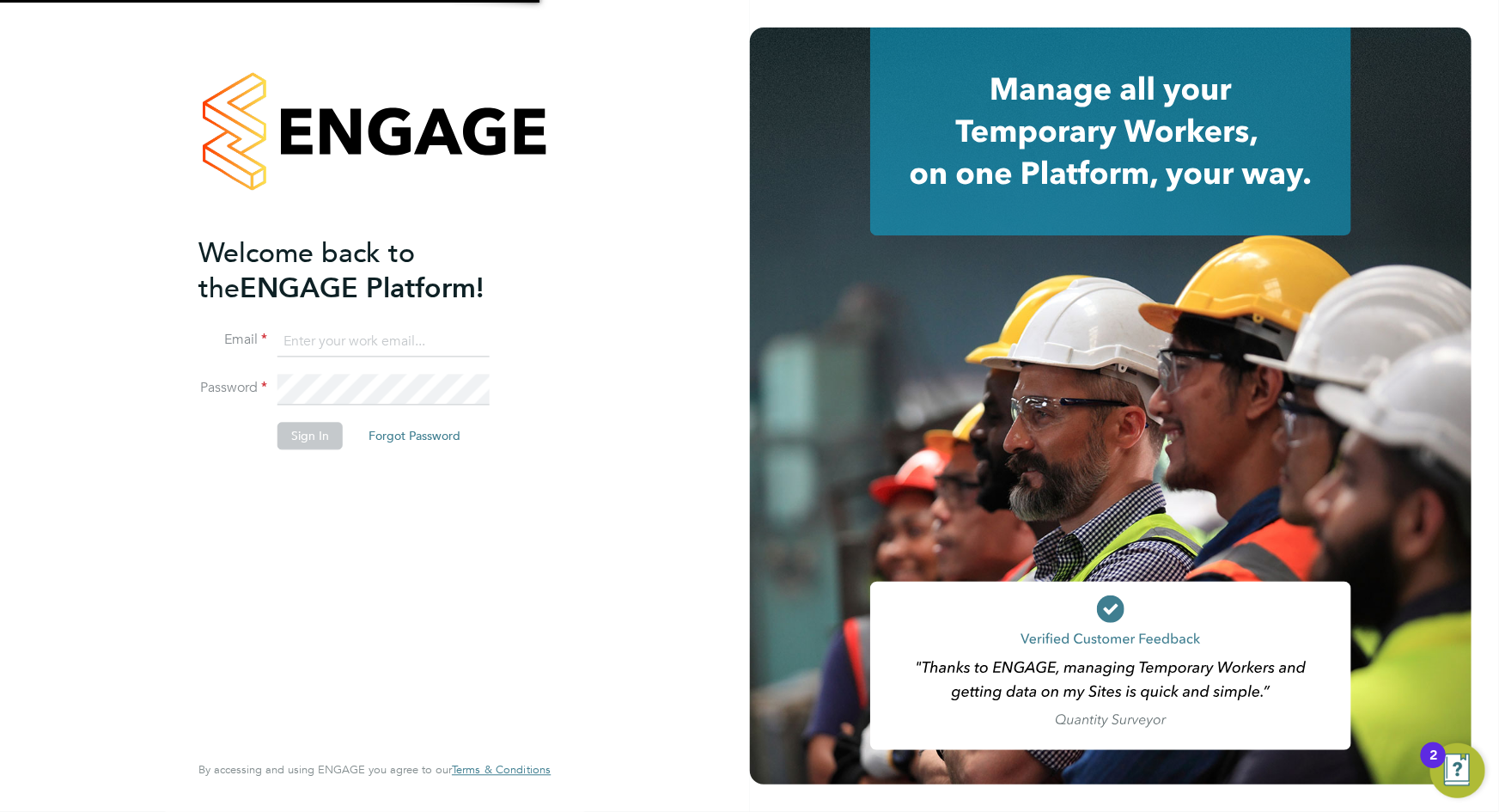
type input "[PERSON_NAME][EMAIL_ADDRESS][DOMAIN_NAME]"
